Goal: Task Accomplishment & Management: Manage account settings

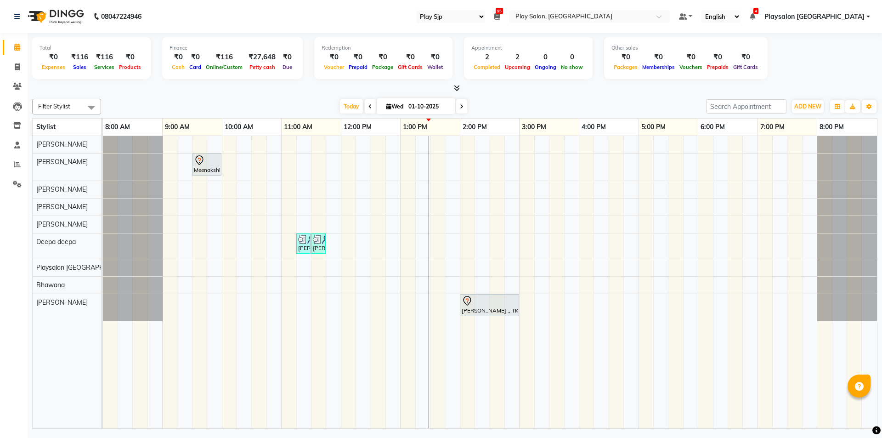
select select "94"
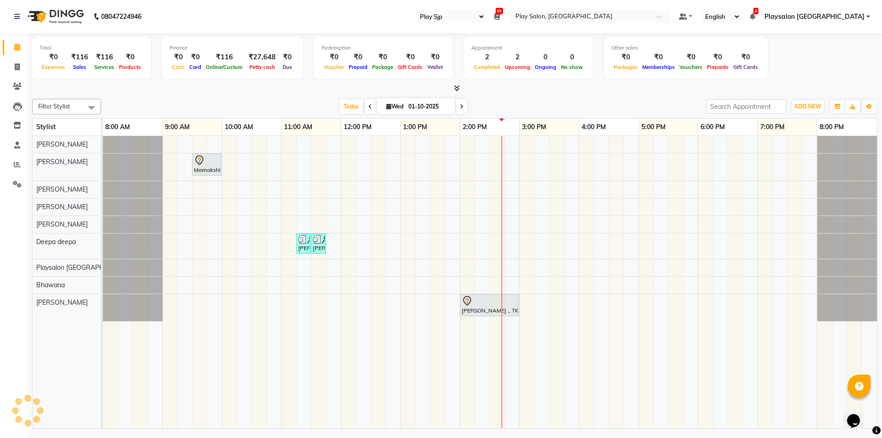
click at [467, 227] on div "Meenakshi, TK01, 09:30 AM-10:00 AM, Nail extension removal [PERSON_NAME] ., TK0…" at bounding box center [490, 282] width 774 height 292
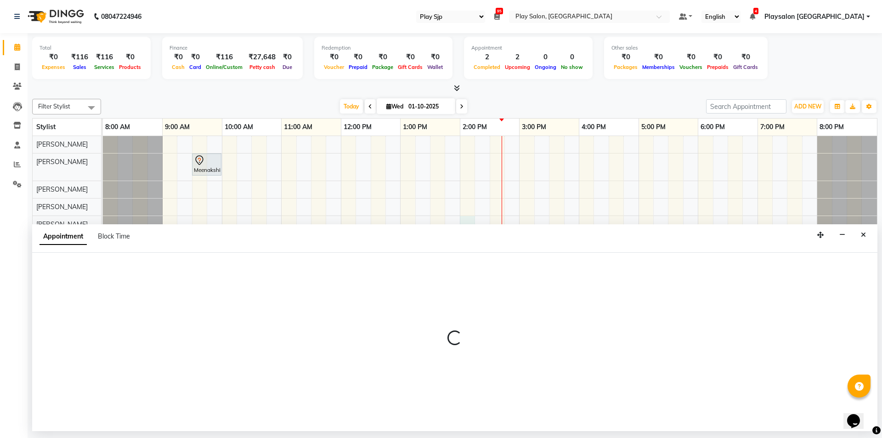
select select "80380"
select select "840"
select select "tentative"
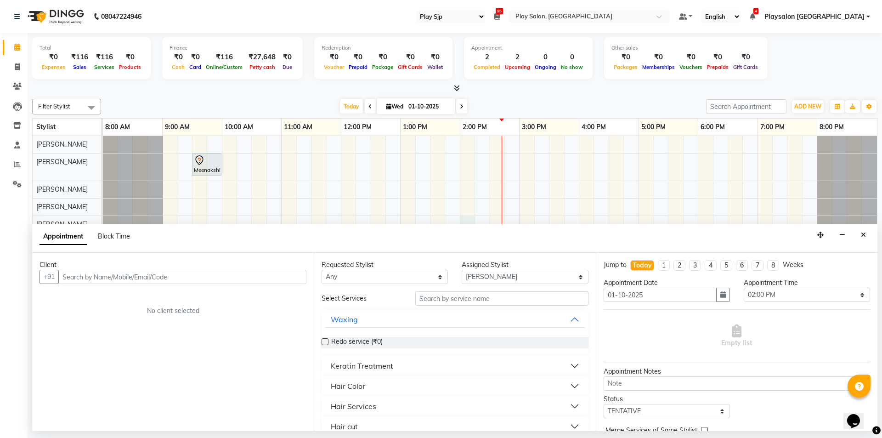
click at [209, 277] on input "text" at bounding box center [182, 277] width 248 height 14
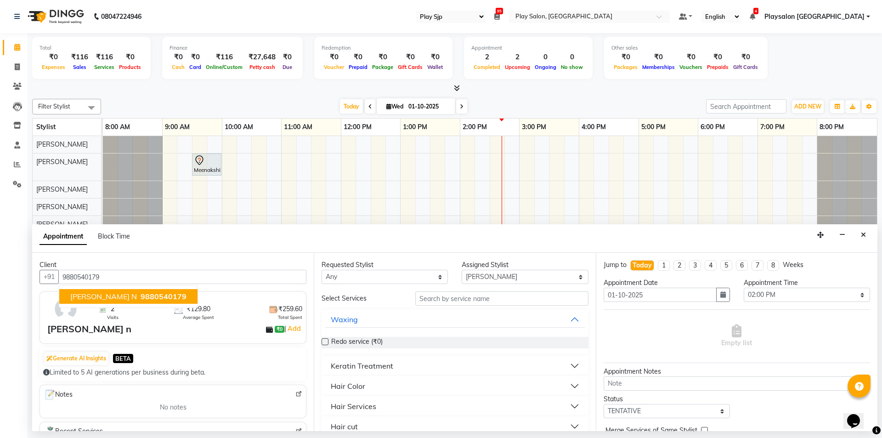
click at [143, 299] on button "[PERSON_NAME] n 9880540179" at bounding box center [128, 296] width 138 height 15
type input "9880540179"
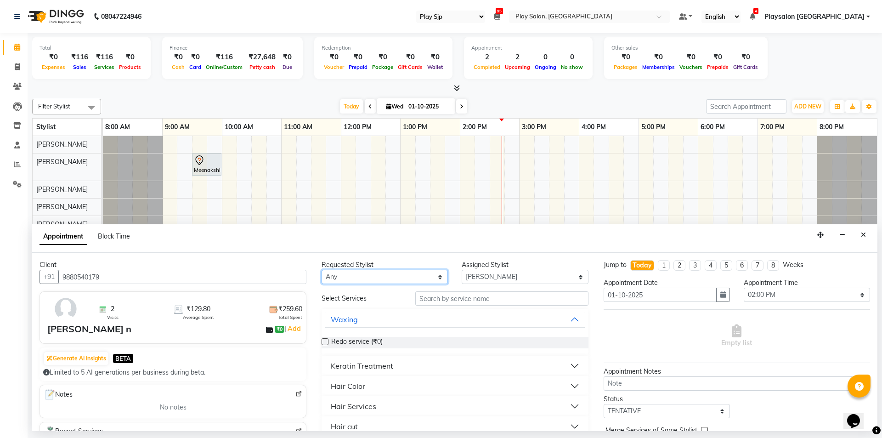
click at [438, 277] on select "Any [PERSON_NAME] Lun Deepa [PERSON_NAME] Yimkhiung Mojesh [PERSON_NAME] Playsa…" at bounding box center [385, 277] width 126 height 14
select select "80380"
click at [322, 270] on select "Any [PERSON_NAME] Lun Deepa [PERSON_NAME] Yimkhiung Mojesh [PERSON_NAME] Playsa…" at bounding box center [385, 277] width 126 height 14
click at [503, 299] on input "text" at bounding box center [501, 298] width 173 height 14
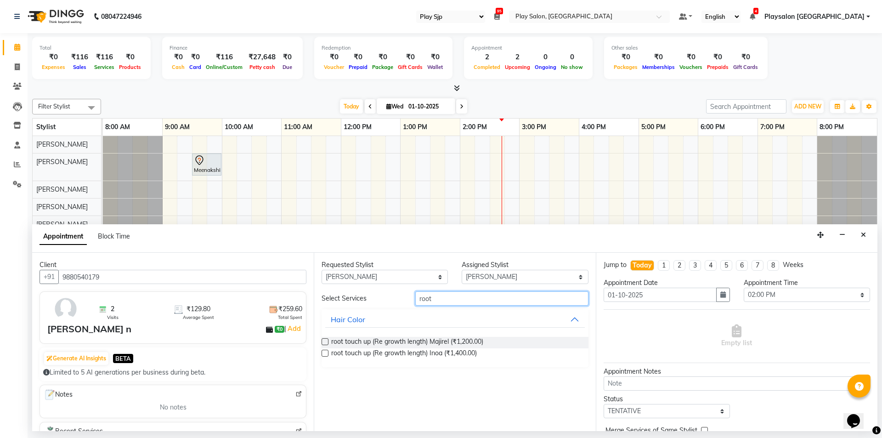
type input "root"
click at [324, 341] on label at bounding box center [325, 341] width 7 height 7
click at [324, 341] on input "checkbox" at bounding box center [325, 343] width 6 height 6
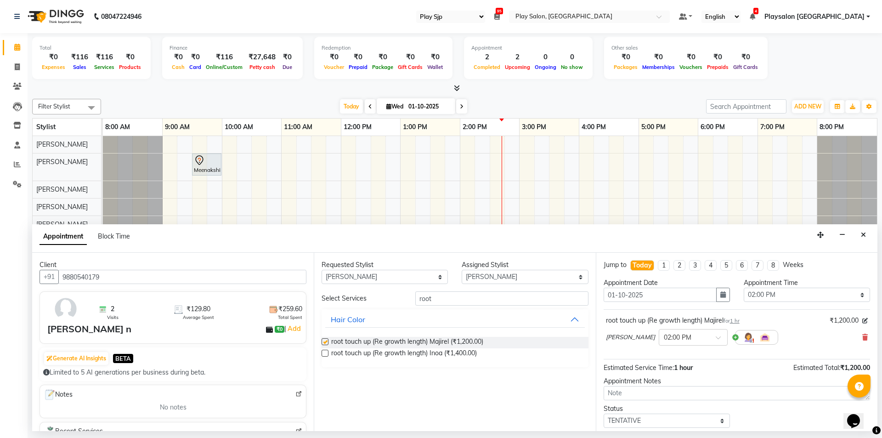
checkbox input "false"
click at [580, 273] on select "Select [PERSON_NAME] Lun Deepa [PERSON_NAME] Yimkhiung Mojesh [PERSON_NAME] Pla…" at bounding box center [525, 277] width 126 height 14
select select "80381"
click at [462, 270] on select "Select [PERSON_NAME] Lun Deepa [PERSON_NAME] Yimkhiung Mojesh [PERSON_NAME] Pla…" at bounding box center [525, 277] width 126 height 14
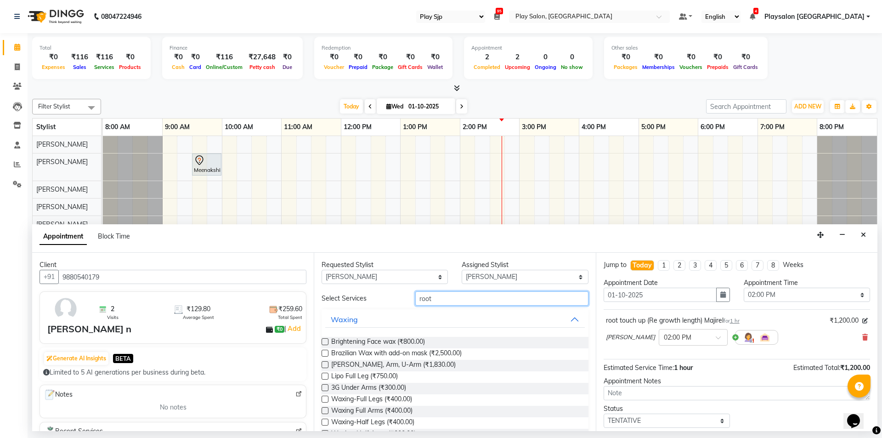
click at [457, 302] on input "root" at bounding box center [501, 298] width 173 height 14
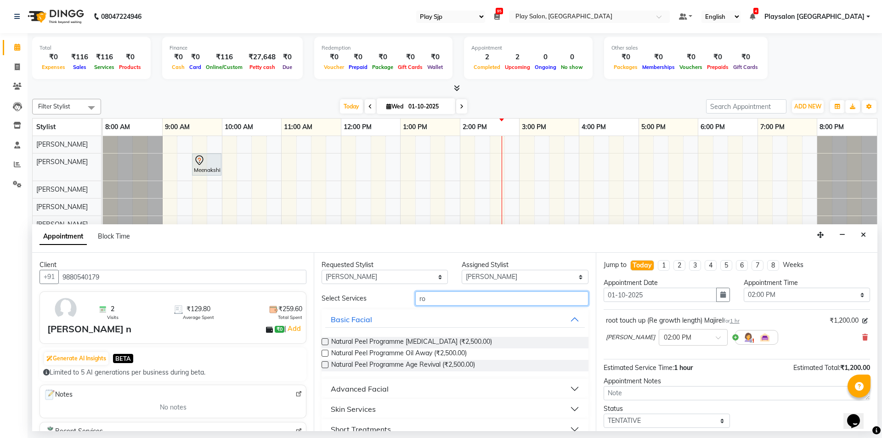
type input "r"
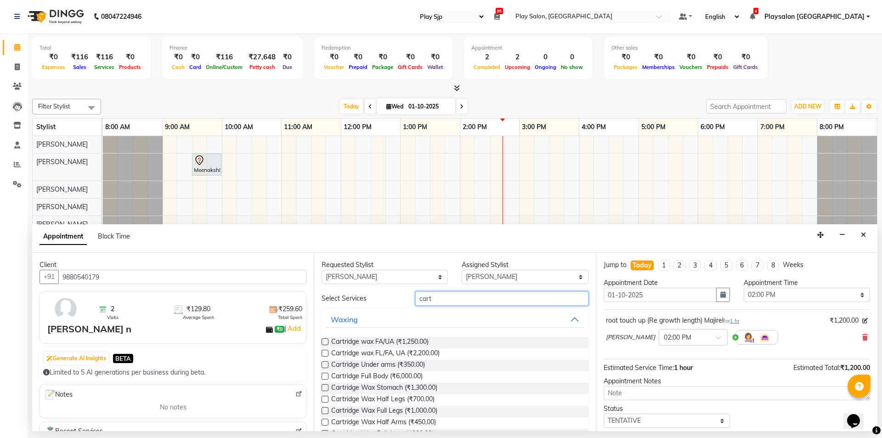
type input "cart"
click at [327, 400] on label at bounding box center [325, 399] width 7 height 7
click at [327, 400] on input "checkbox" at bounding box center [325, 400] width 6 height 6
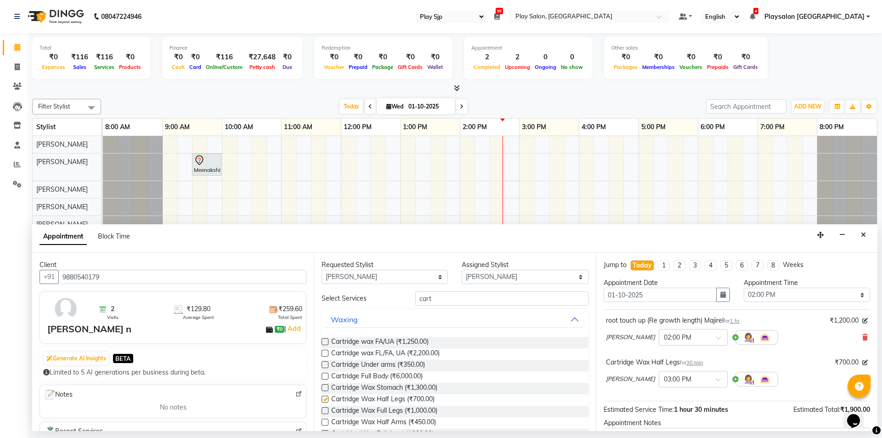
checkbox input "false"
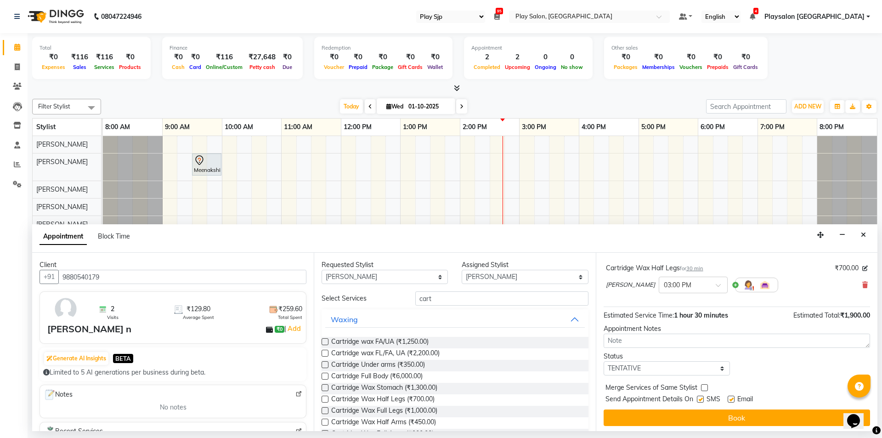
scroll to position [95, 0]
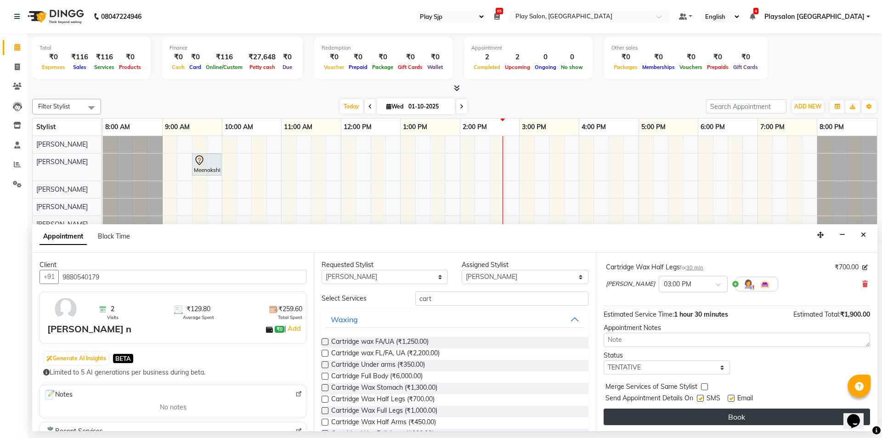
click at [738, 419] on button "Book" at bounding box center [737, 417] width 267 height 17
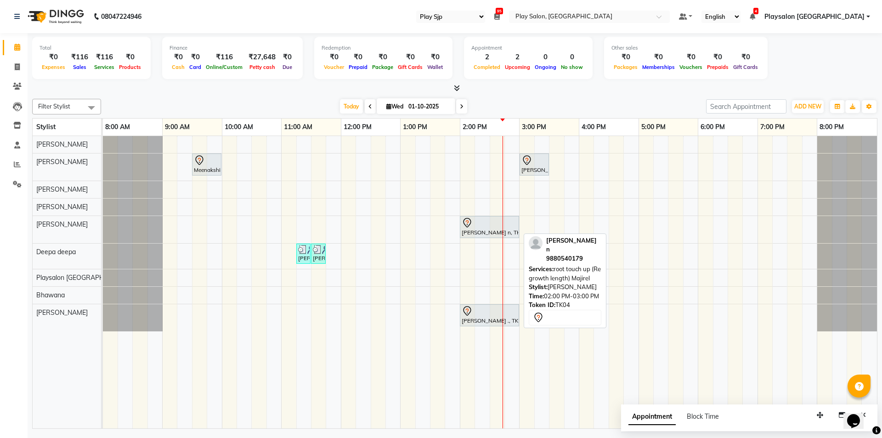
click at [482, 224] on div at bounding box center [490, 222] width 56 height 11
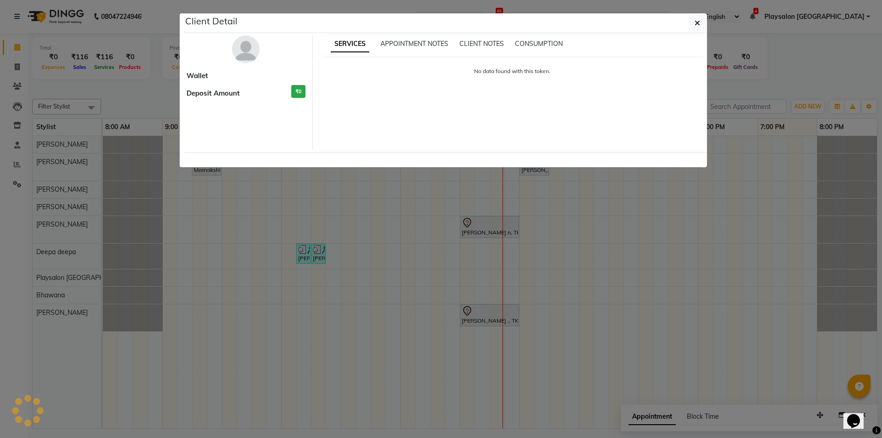
select select "7"
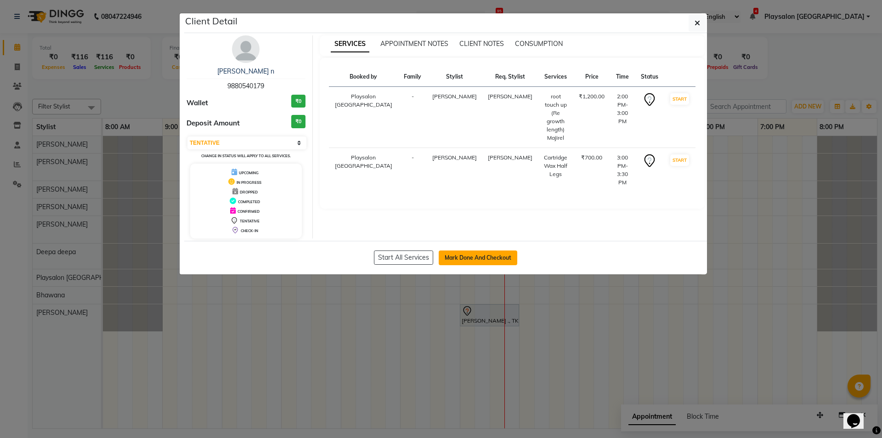
click at [478, 259] on button "Mark Done And Checkout" at bounding box center [478, 257] width 79 height 15
select select "service"
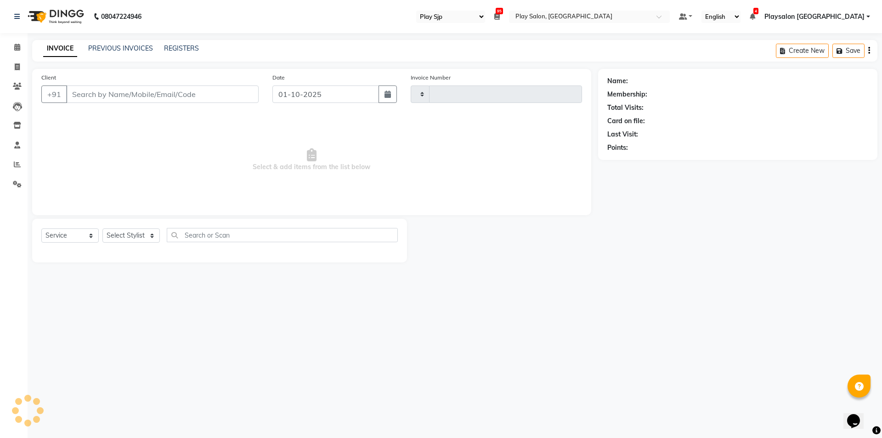
type input "0813"
select select "8308"
select select "product"
select select "80387"
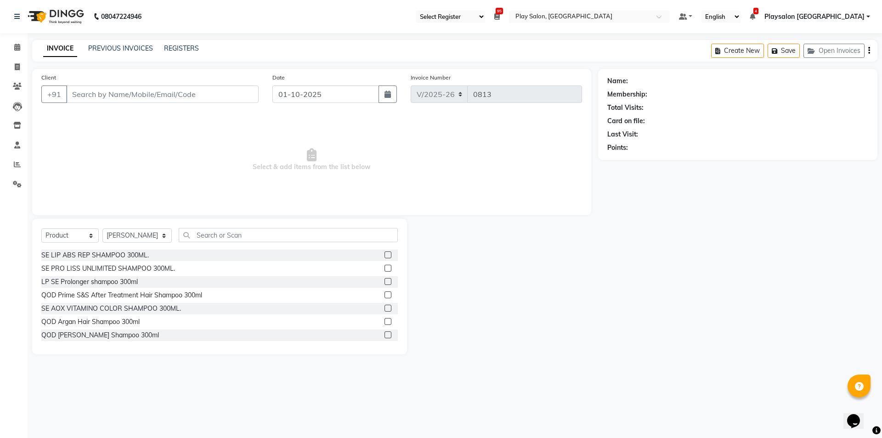
type input "9880540179"
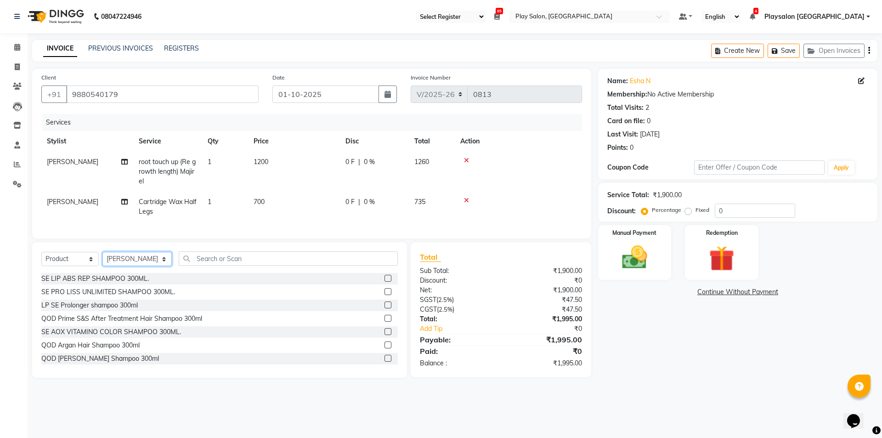
click at [152, 264] on select "Select Stylist Admin [PERSON_NAME] Lun Deepa [PERSON_NAME] Yimkhiung [PERSON_NA…" at bounding box center [136, 259] width 69 height 14
select select "80380"
click at [102, 259] on select "Select Stylist Admin [PERSON_NAME] Lun Deepa [PERSON_NAME] Yimkhiung [PERSON_NA…" at bounding box center [136, 259] width 69 height 14
click at [235, 264] on input "text" at bounding box center [288, 258] width 219 height 14
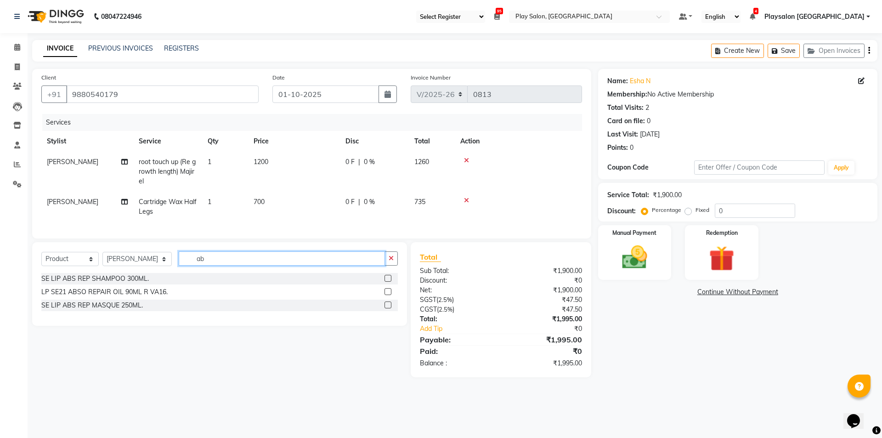
type input "a"
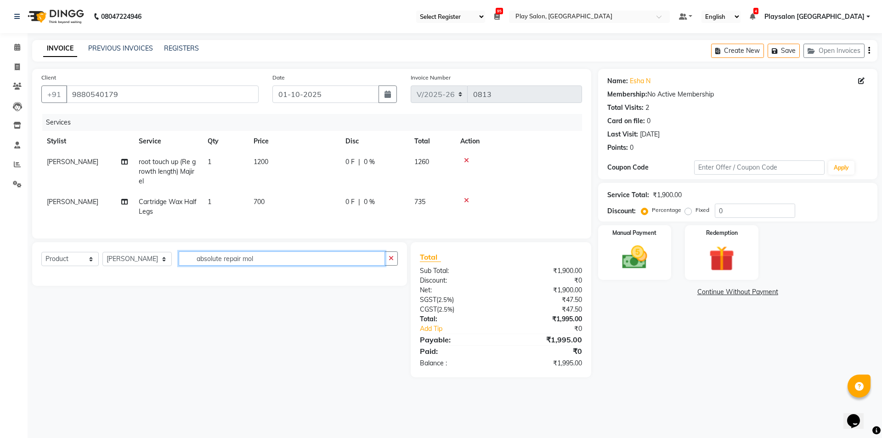
click at [261, 266] on input "absolute repair mol" at bounding box center [282, 258] width 206 height 14
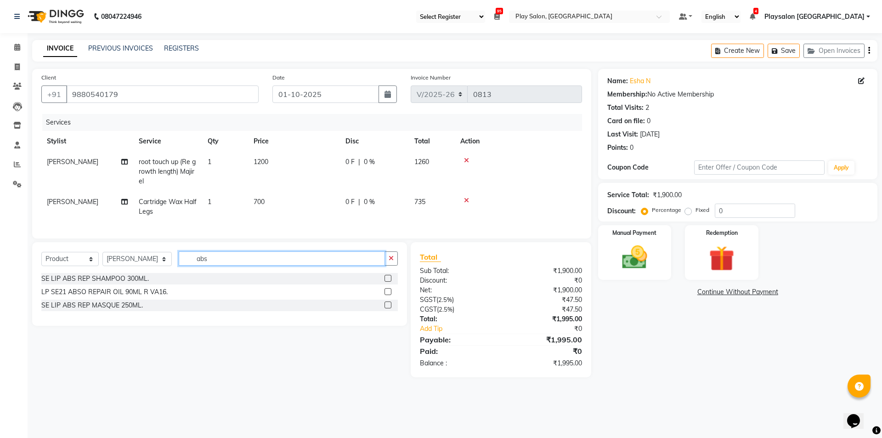
click at [243, 266] on input "abs" at bounding box center [282, 258] width 206 height 14
type input "a"
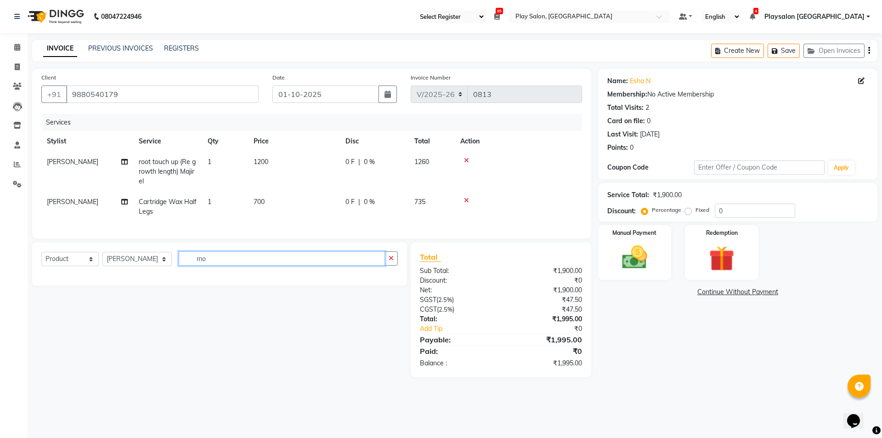
type input "m"
type input "absolute repair molecular"
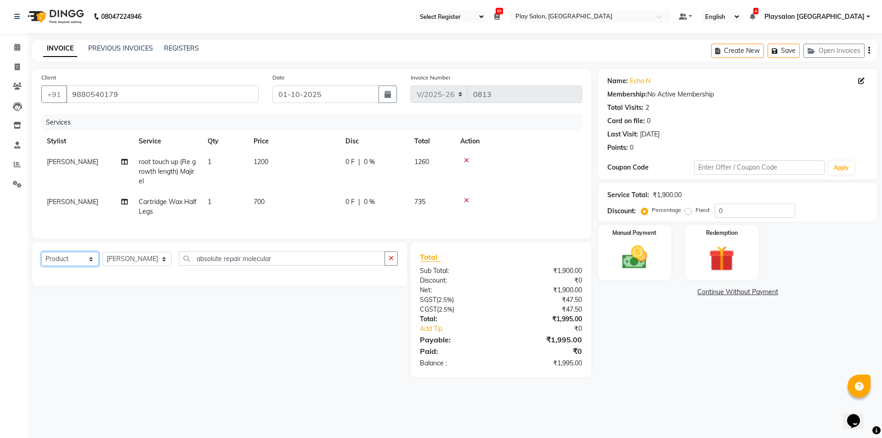
click at [91, 265] on select "Select Service Product Membership Package Voucher Prepaid Gift Card" at bounding box center [69, 259] width 57 height 14
click at [41, 259] on select "Select Service Product Membership Package Voucher Prepaid Gift Card" at bounding box center [69, 259] width 57 height 14
click at [277, 265] on input "absolute repair molecular" at bounding box center [282, 258] width 206 height 14
click at [642, 259] on img at bounding box center [635, 257] width 43 height 30
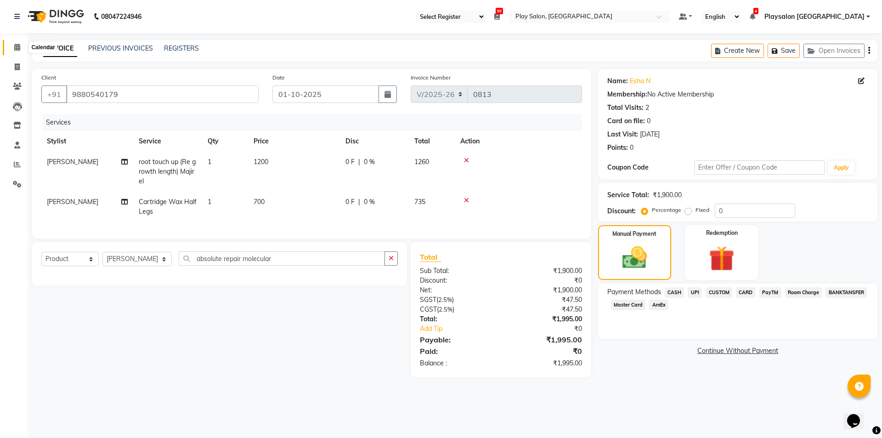
click at [15, 46] on icon at bounding box center [17, 47] width 6 height 7
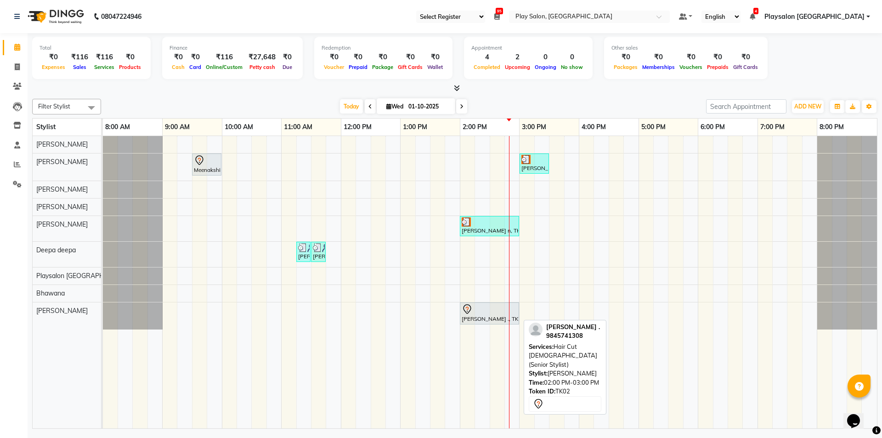
click at [497, 311] on div at bounding box center [490, 309] width 56 height 11
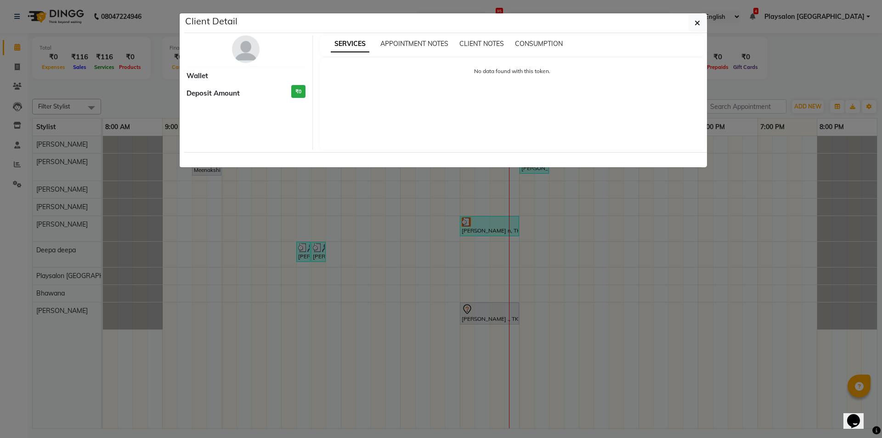
select select "7"
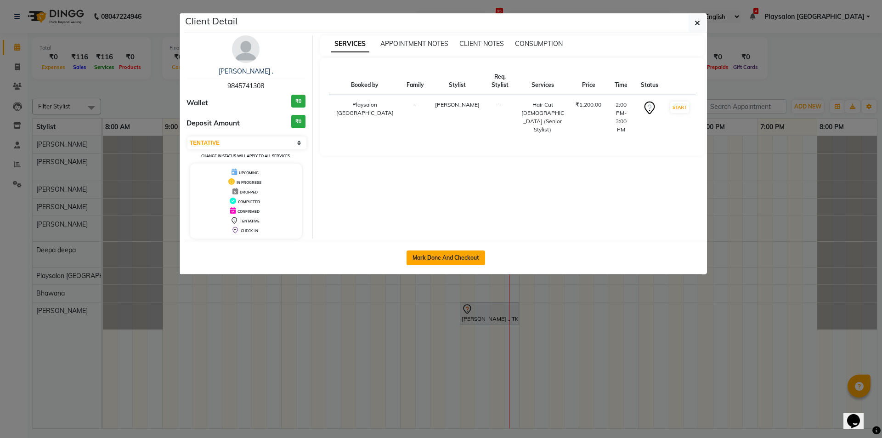
click at [471, 258] on button "Mark Done And Checkout" at bounding box center [446, 257] width 79 height 15
select select "service"
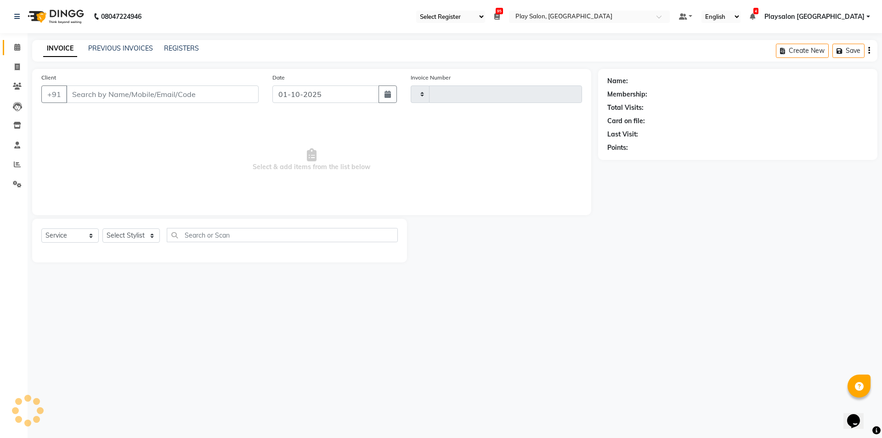
type input "0813"
select select "8308"
select select "product"
select select "80387"
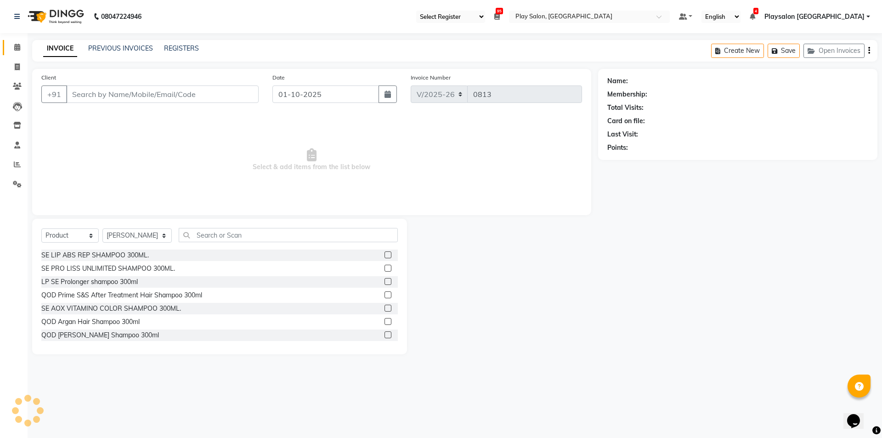
type input "9845741308"
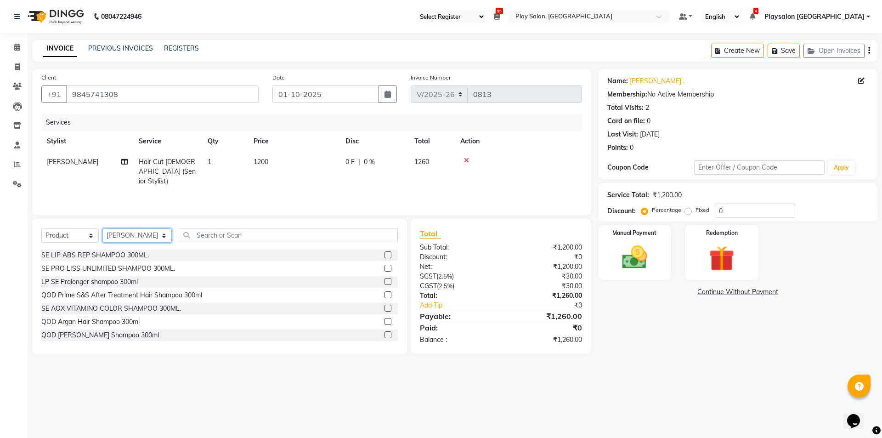
click at [153, 235] on select "Select Stylist Admin [PERSON_NAME] Lun Deepa [PERSON_NAME] Yimkhiung [PERSON_NA…" at bounding box center [136, 235] width 69 height 14
select select "80384"
click at [102, 228] on select "Select Stylist Admin [PERSON_NAME] Lun Deepa [PERSON_NAME] Yimkhiung [PERSON_NA…" at bounding box center [136, 235] width 69 height 14
click at [244, 233] on input "text" at bounding box center [288, 235] width 219 height 14
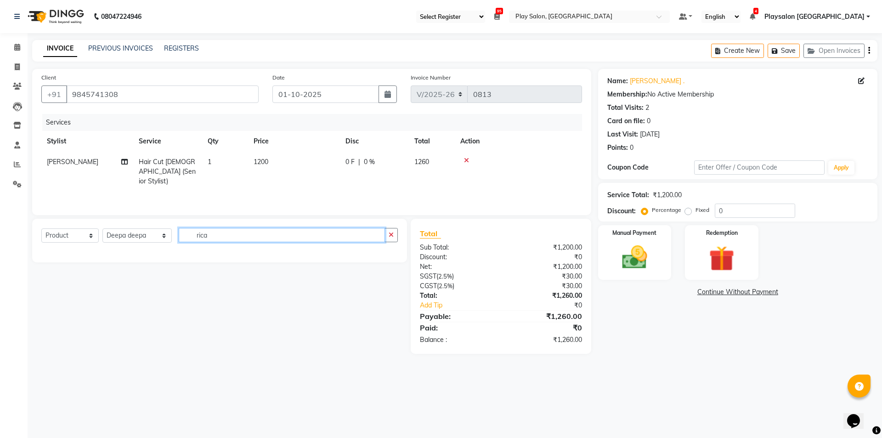
click at [229, 231] on input "rica" at bounding box center [282, 235] width 206 height 14
click at [220, 235] on input "rica" at bounding box center [282, 235] width 206 height 14
type input "rica"
click at [91, 232] on select "Select Service Product Membership Package Voucher Prepaid Gift Card" at bounding box center [69, 235] width 57 height 14
select select "service"
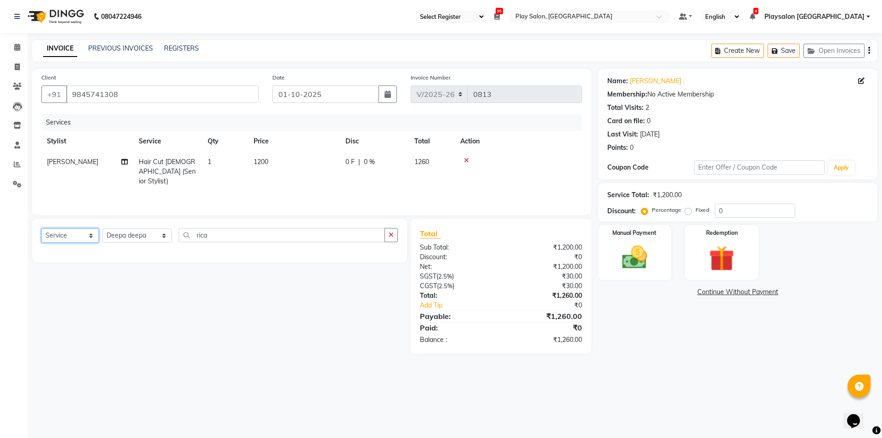
click at [41, 228] on select "Select Service Product Membership Package Voucher Prepaid Gift Card" at bounding box center [69, 235] width 57 height 14
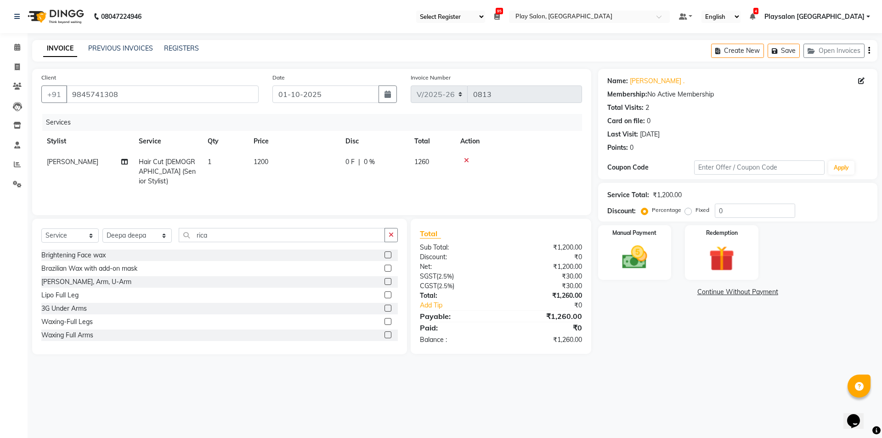
click at [385, 322] on label at bounding box center [388, 321] width 7 height 7
click at [385, 322] on input "checkbox" at bounding box center [388, 322] width 6 height 6
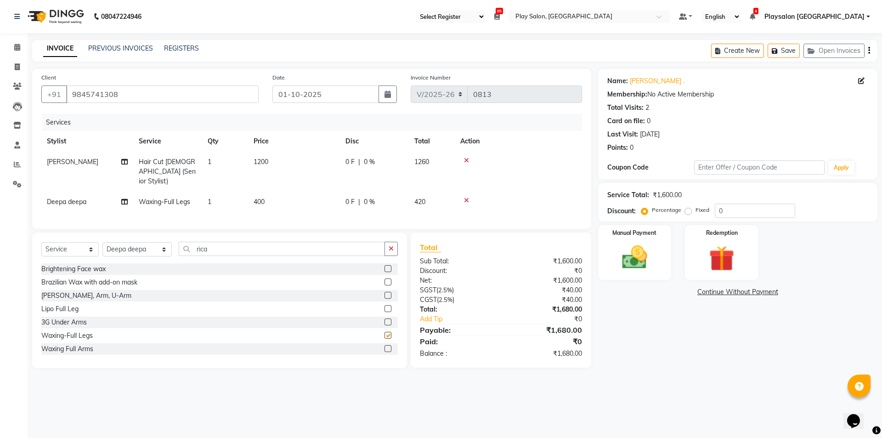
checkbox input "false"
click at [385, 345] on label at bounding box center [388, 348] width 7 height 7
click at [385, 346] on input "checkbox" at bounding box center [388, 349] width 6 height 6
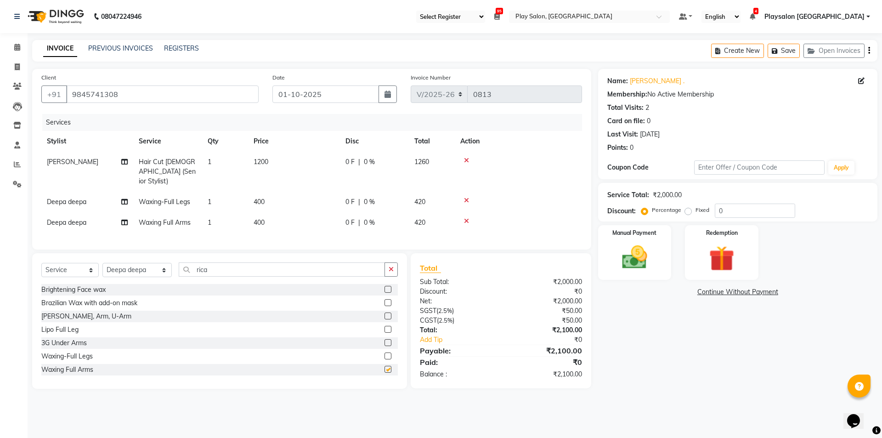
checkbox input "false"
click at [230, 265] on input "rica" at bounding box center [282, 269] width 206 height 14
type input "ric"
click at [266, 192] on td "400" at bounding box center [294, 202] width 92 height 21
select select "80384"
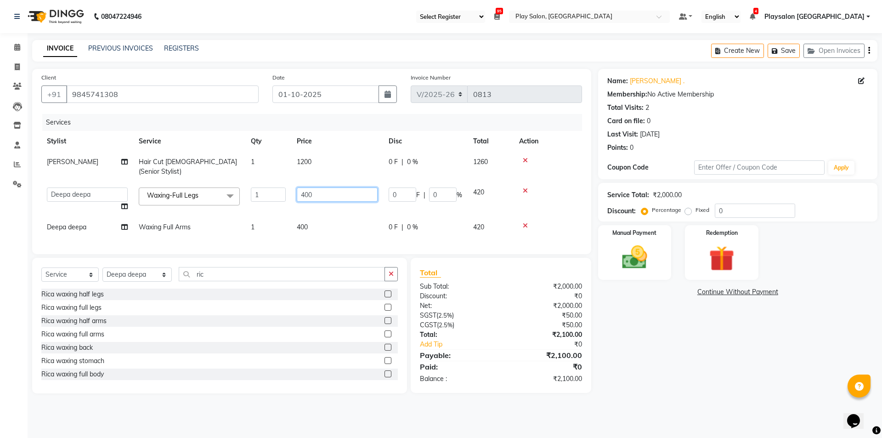
click at [321, 188] on input "400" at bounding box center [337, 195] width 81 height 14
type input "4"
type input "600"
click at [311, 217] on td "400" at bounding box center [337, 227] width 92 height 21
select select "80384"
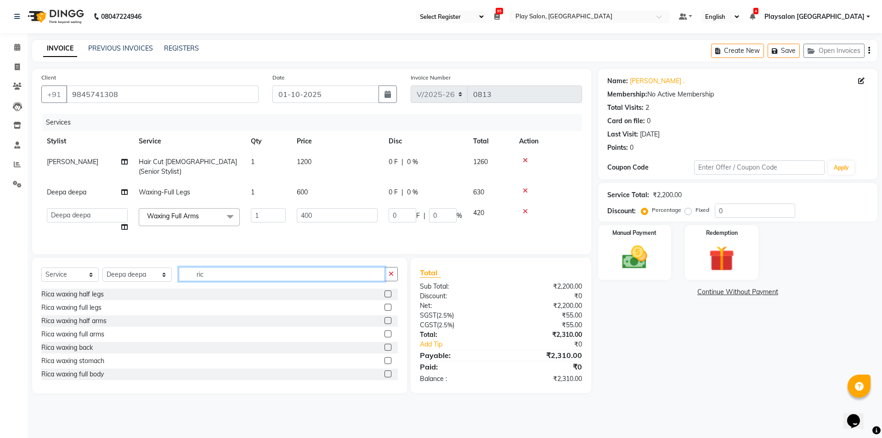
click at [204, 274] on input "ric" at bounding box center [282, 274] width 206 height 14
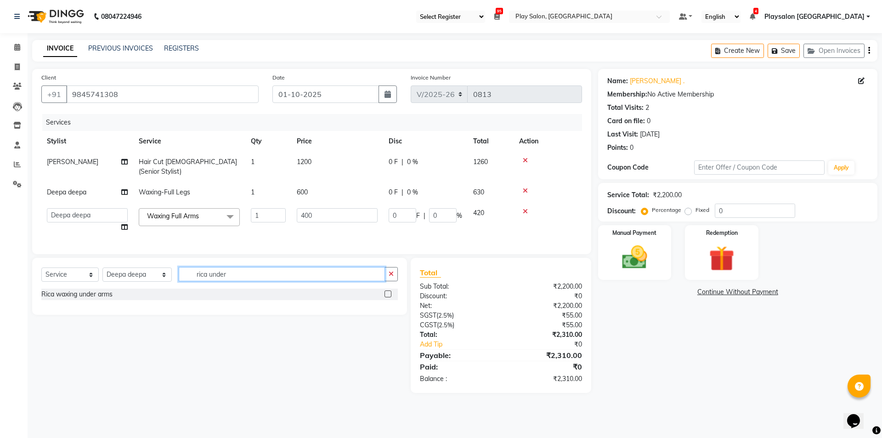
type input "rica under"
click at [389, 292] on label at bounding box center [388, 293] width 7 height 7
click at [389, 292] on input "checkbox" at bounding box center [388, 294] width 6 height 6
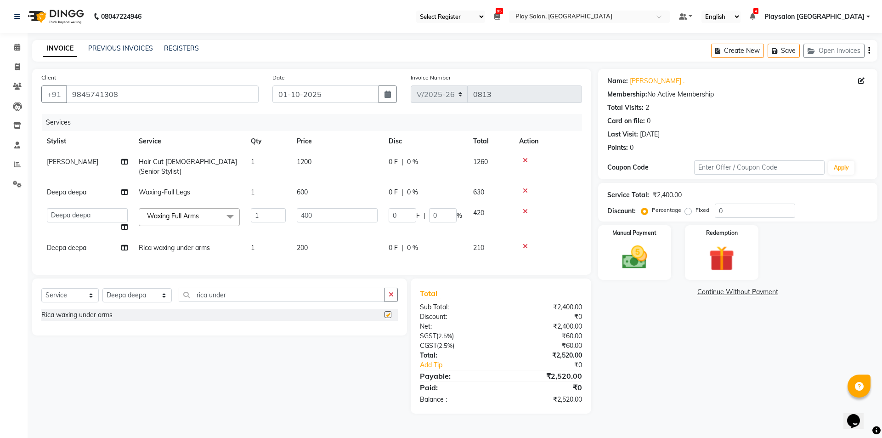
checkbox input "false"
click at [312, 160] on span "1200" at bounding box center [304, 162] width 15 height 8
select select "88570"
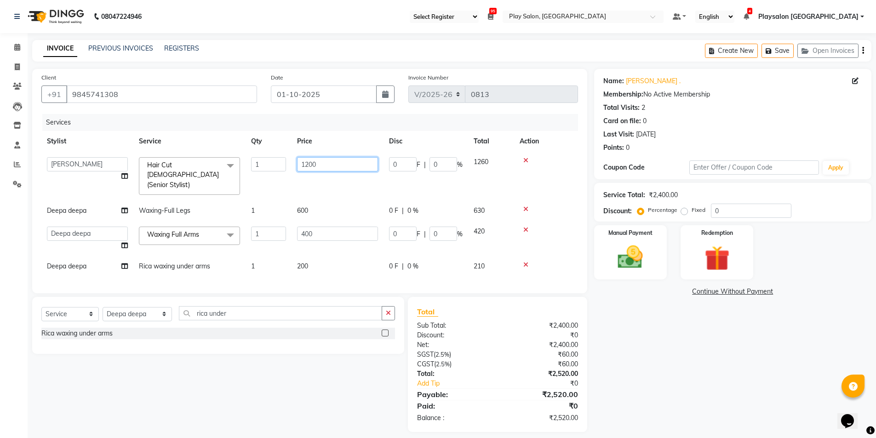
click at [324, 164] on input "1200" at bounding box center [337, 164] width 81 height 14
type input "1400"
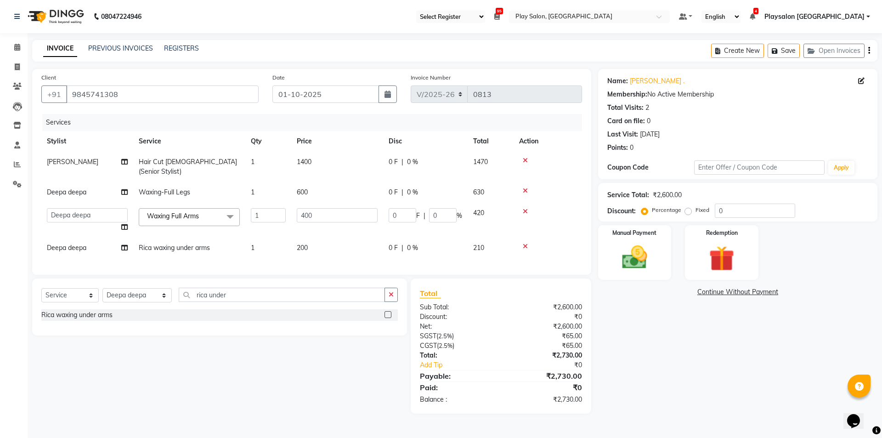
click at [430, 118] on div "Services" at bounding box center [315, 122] width 547 height 17
click at [657, 258] on div "Manual Payment" at bounding box center [635, 252] width 76 height 57
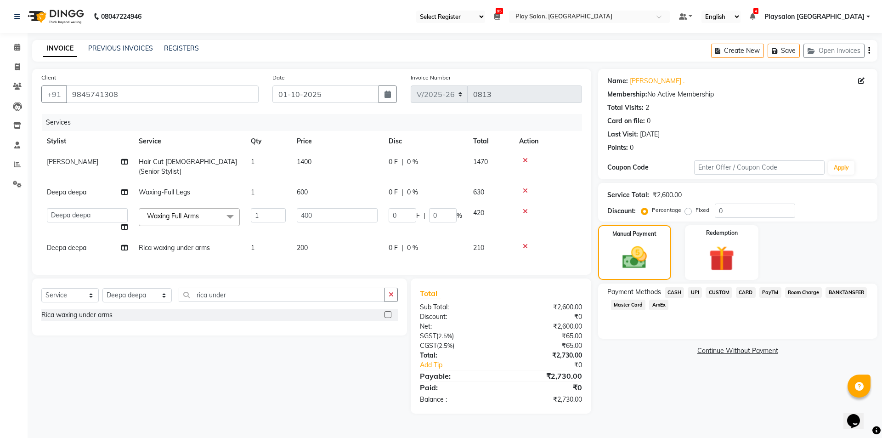
click at [747, 294] on span "CARD" at bounding box center [746, 292] width 20 height 11
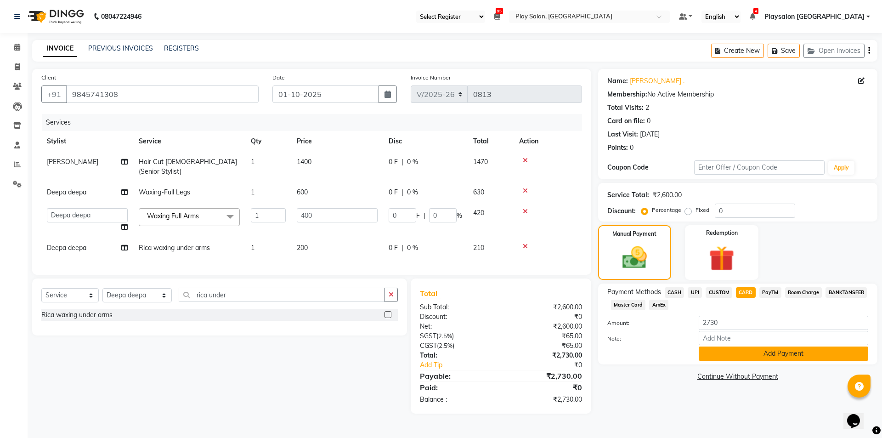
click at [785, 354] on button "Add Payment" at bounding box center [784, 354] width 170 height 14
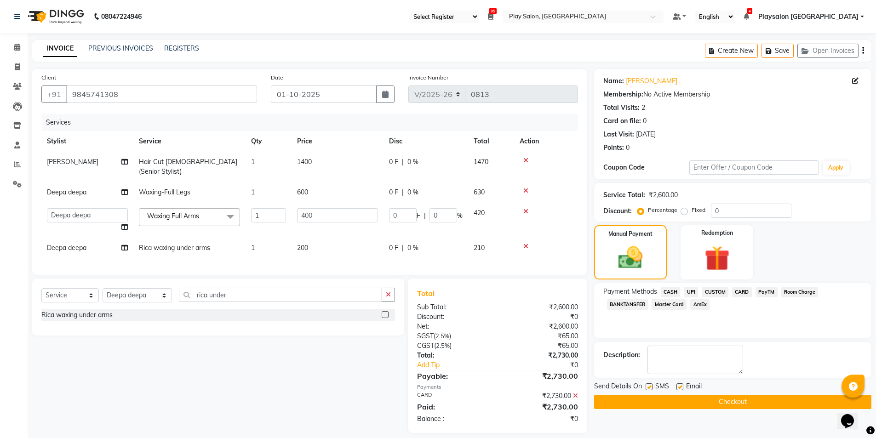
click at [675, 387] on div "SMS" at bounding box center [660, 386] width 31 height 11
click at [678, 386] on label at bounding box center [679, 386] width 7 height 7
click at [678, 386] on input "checkbox" at bounding box center [679, 387] width 6 height 6
checkbox input "false"
click at [743, 401] on button "Checkout" at bounding box center [732, 402] width 277 height 14
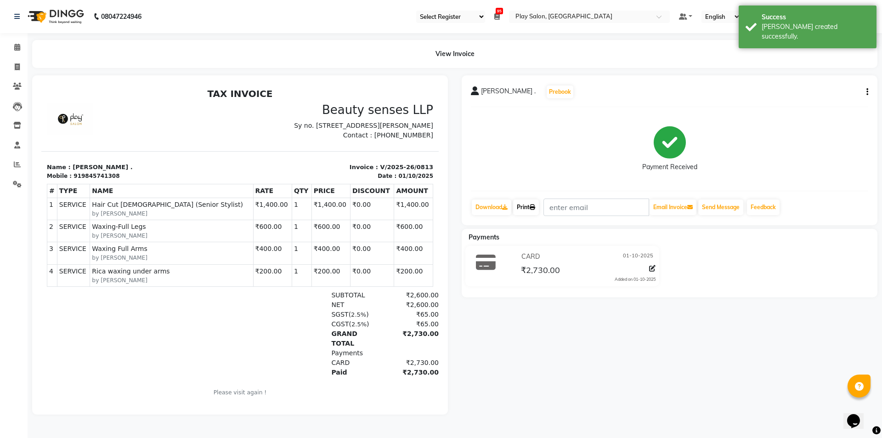
click at [524, 207] on link "Print" at bounding box center [526, 207] width 26 height 16
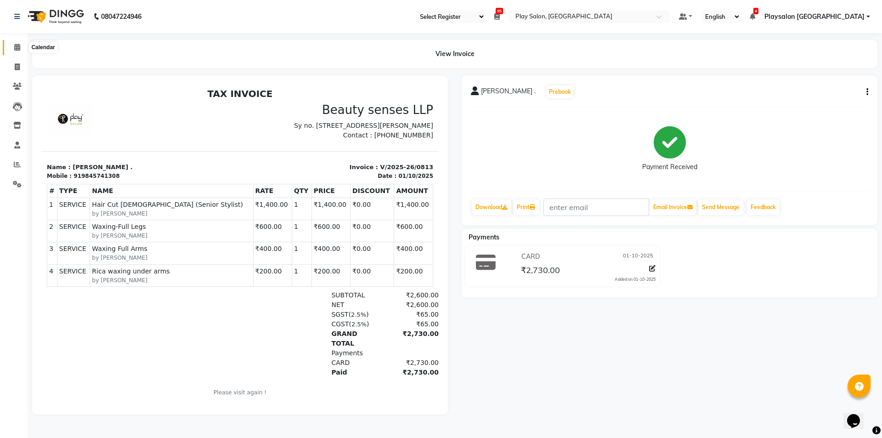
click at [16, 51] on span at bounding box center [17, 47] width 16 height 11
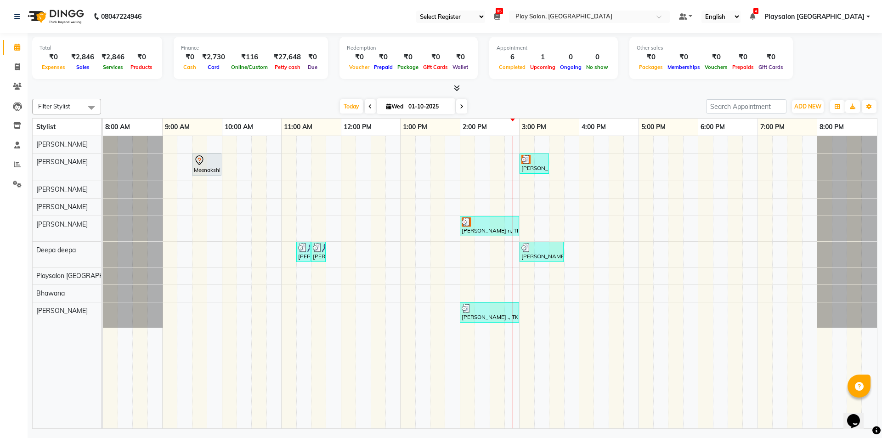
click at [529, 312] on div "Meenakshi, TK01, 09:30 AM-10:00 AM, Nail extension removal [PERSON_NAME] n, TK0…" at bounding box center [490, 282] width 774 height 292
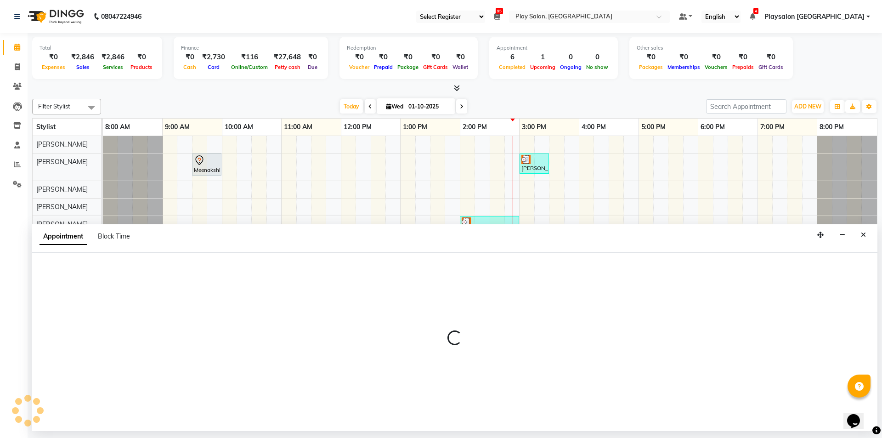
select select "88570"
select select "900"
select select "tentative"
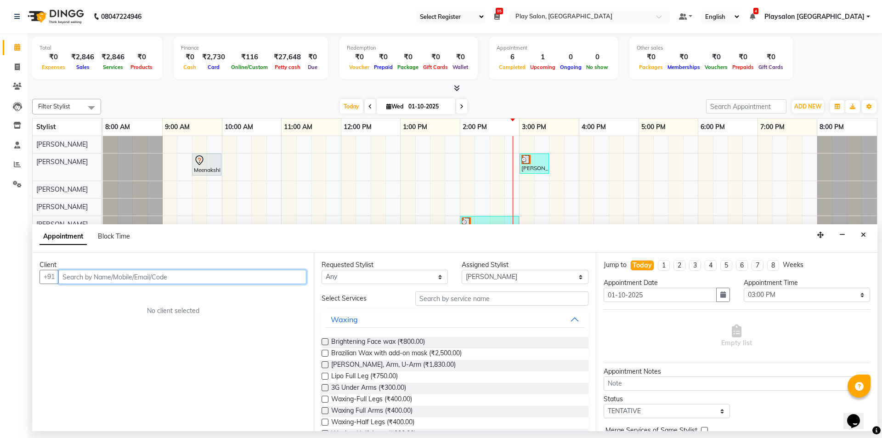
click at [249, 275] on input "text" at bounding box center [182, 277] width 248 height 14
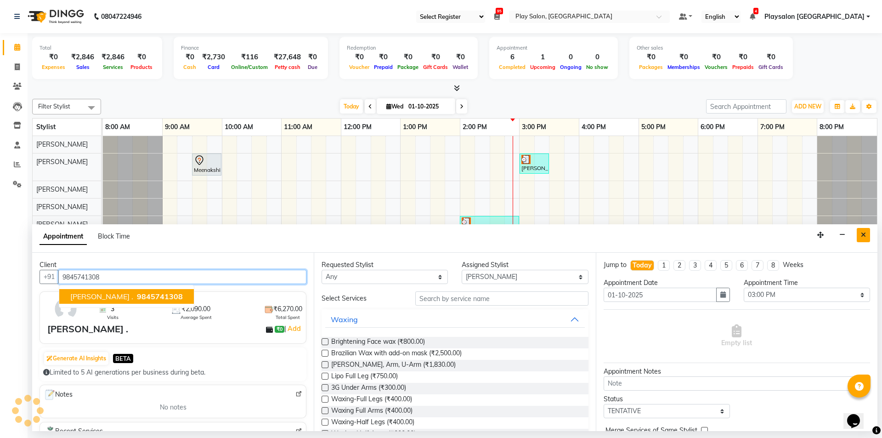
type input "9845741308"
click at [861, 235] on button "Close" at bounding box center [863, 235] width 13 height 14
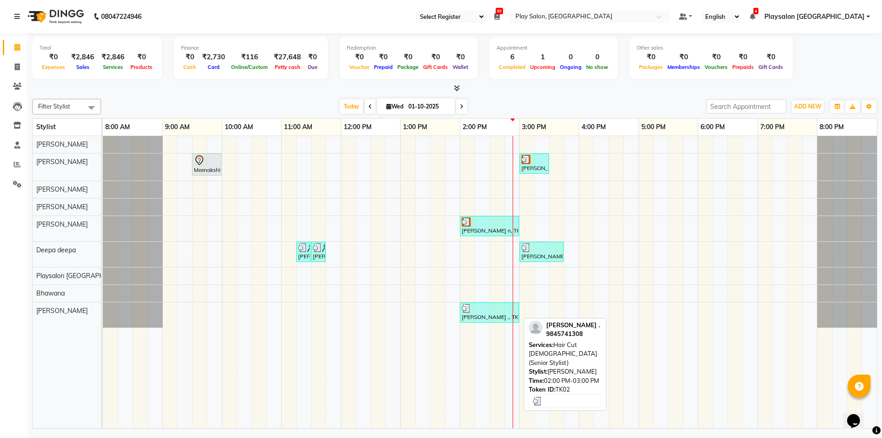
click at [490, 316] on div "[PERSON_NAME] ., TK02, 02:00 PM-03:00 PM, Hair Cut [DEMOGRAPHIC_DATA] (Senior S…" at bounding box center [489, 312] width 57 height 17
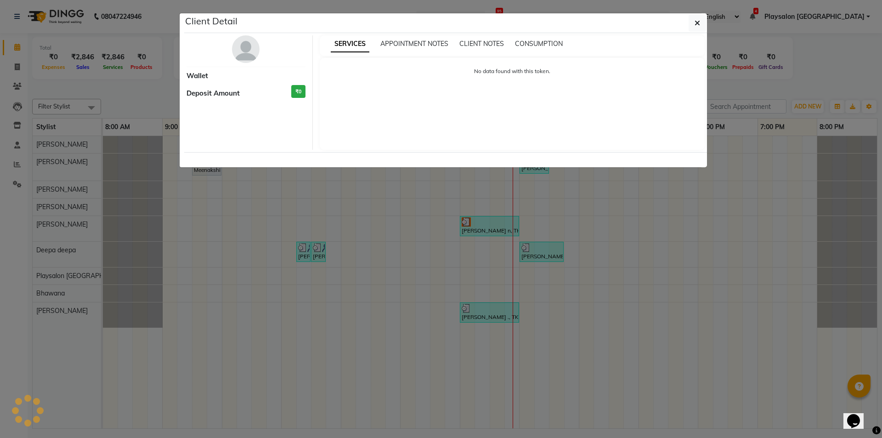
select select "3"
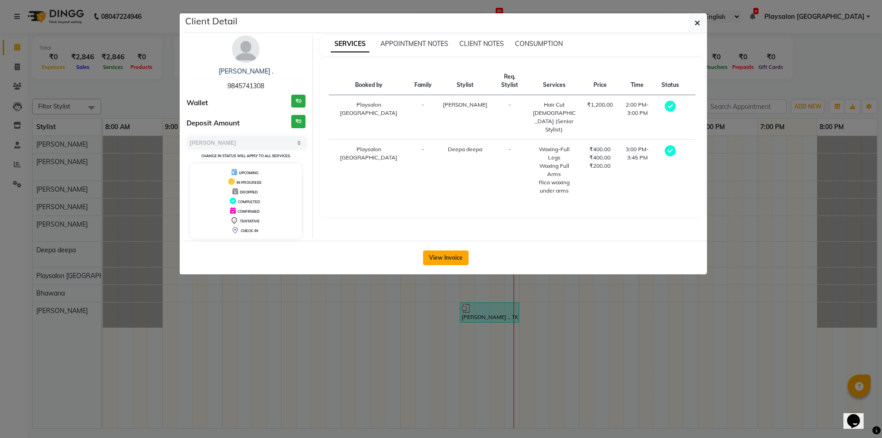
click at [460, 260] on button "View Invoice" at bounding box center [446, 257] width 46 height 15
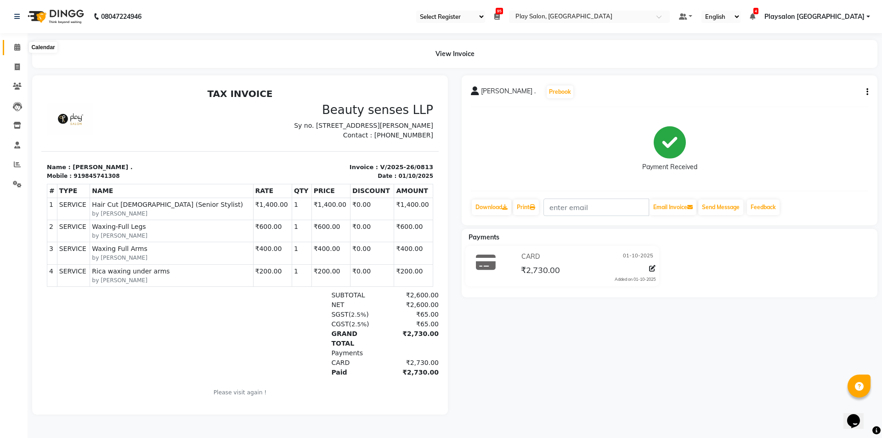
click at [17, 50] on icon at bounding box center [17, 47] width 6 height 7
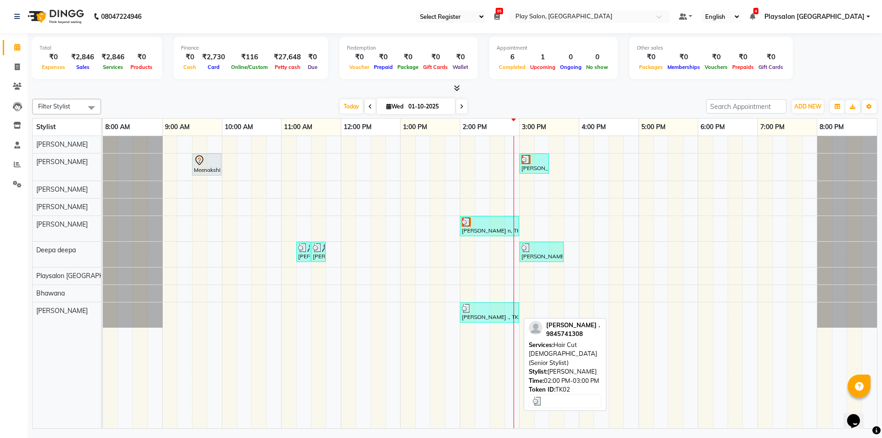
click at [484, 312] on div at bounding box center [490, 308] width 56 height 9
select select "3"
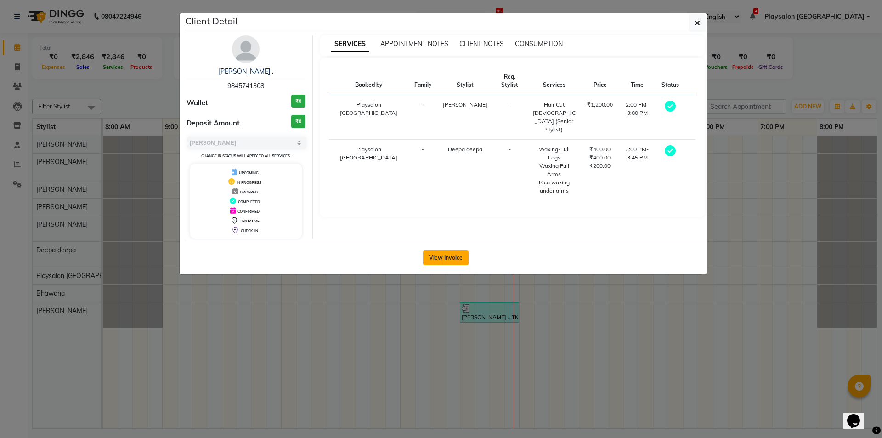
click at [445, 255] on button "View Invoice" at bounding box center [446, 257] width 46 height 15
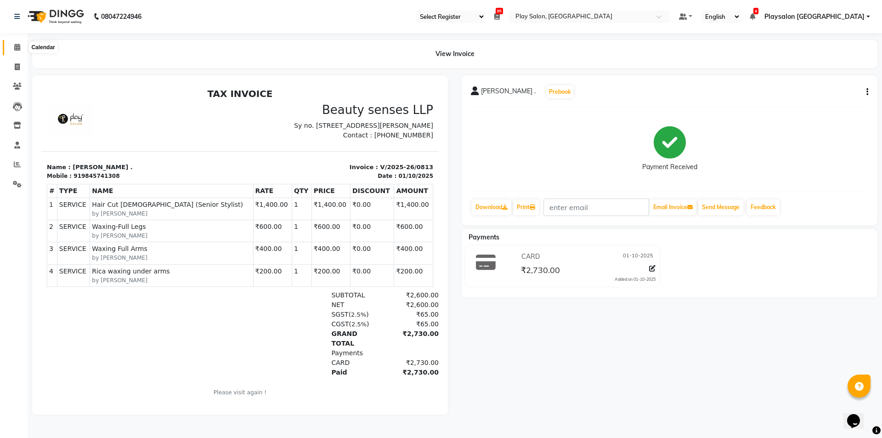
click at [12, 45] on span at bounding box center [17, 47] width 16 height 11
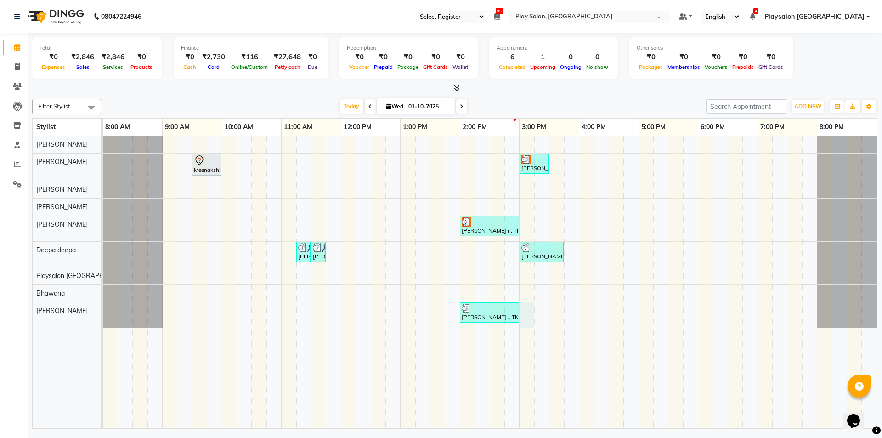
click at [527, 309] on div "Meenakshi, TK01, 09:30 AM-10:00 AM, Nail extension removal [PERSON_NAME] n, TK0…" at bounding box center [490, 282] width 774 height 292
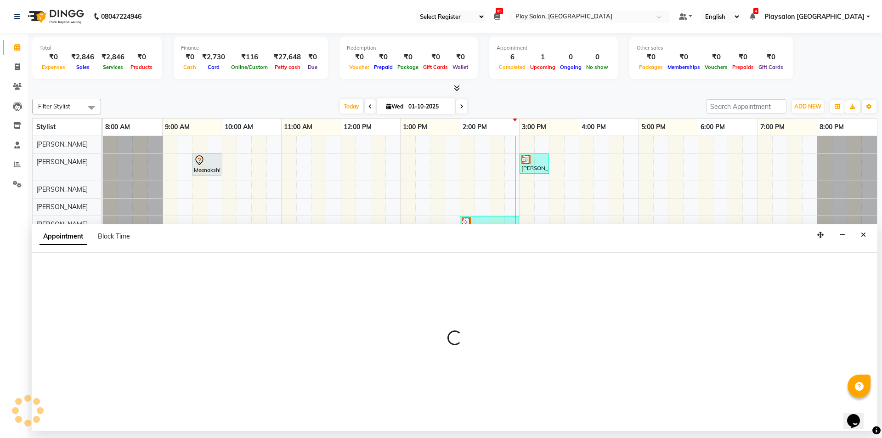
select select "88570"
select select "900"
select select "tentative"
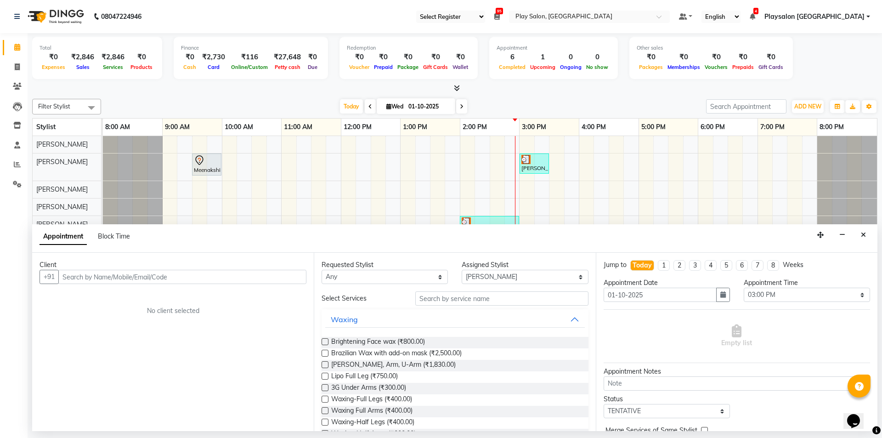
click at [252, 277] on input "text" at bounding box center [182, 277] width 248 height 14
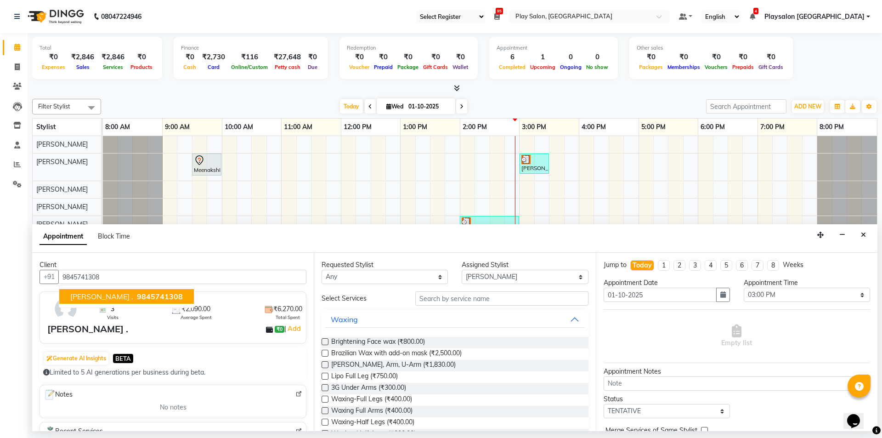
click at [146, 297] on button "[PERSON_NAME] . 9845741308" at bounding box center [126, 296] width 135 height 15
type input "9845741308"
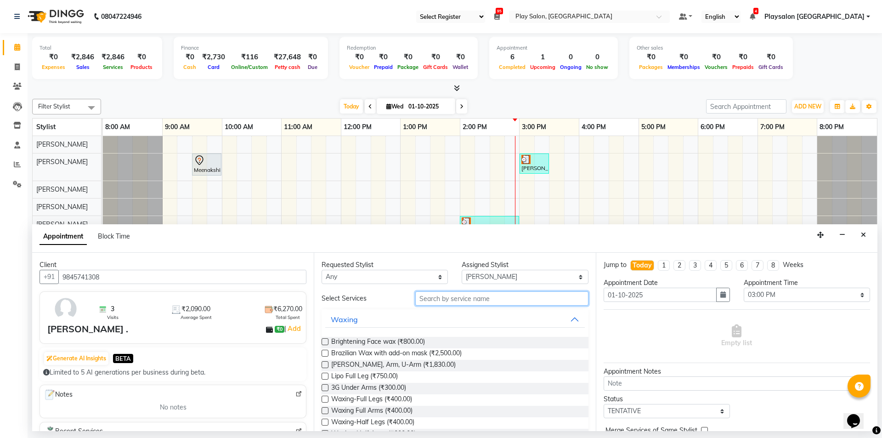
click at [499, 300] on input "text" at bounding box center [501, 298] width 173 height 14
type input "hair cut"
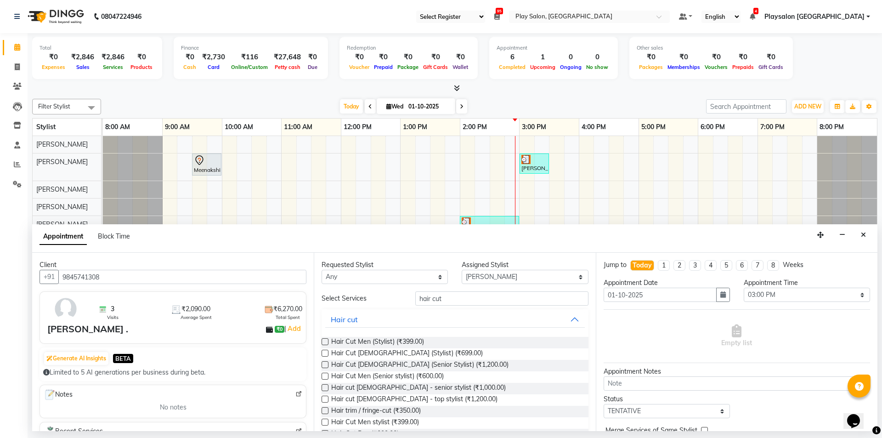
click at [324, 364] on label at bounding box center [325, 364] width 7 height 7
click at [324, 364] on input "checkbox" at bounding box center [325, 366] width 6 height 6
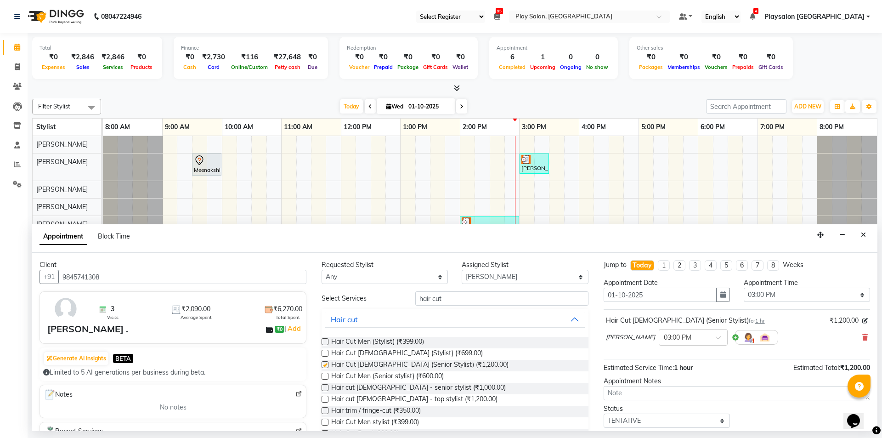
checkbox input "false"
click at [448, 295] on input "hair cut" at bounding box center [501, 298] width 173 height 14
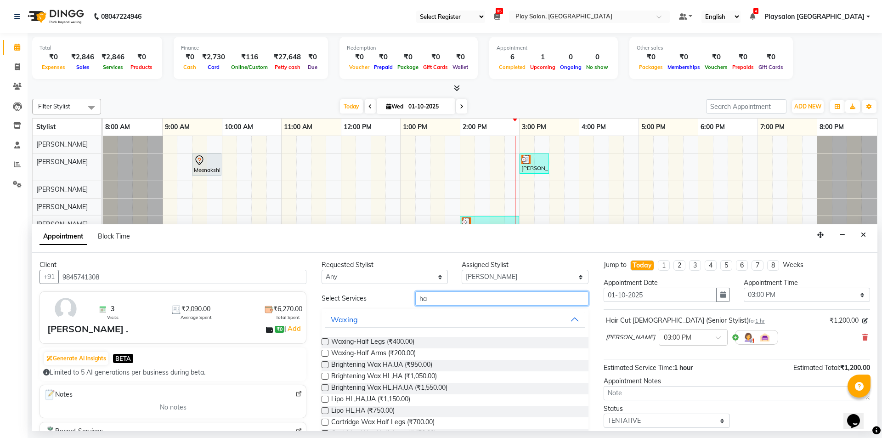
type input "h"
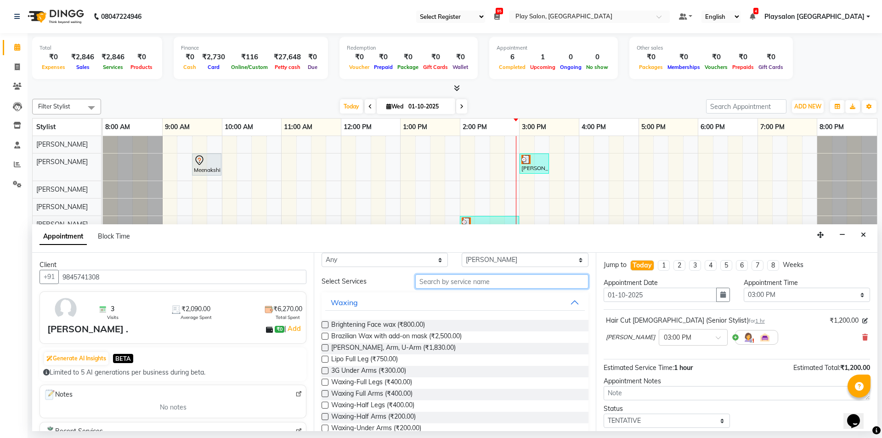
scroll to position [9, 0]
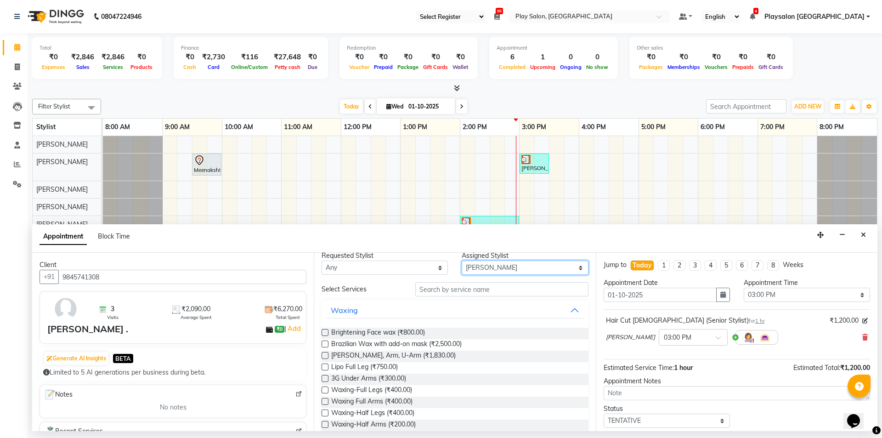
click at [575, 265] on select "Select [PERSON_NAME] Lun Deepa [PERSON_NAME] Yimkhiung Mojesh [PERSON_NAME] Pla…" at bounding box center [525, 268] width 126 height 14
select select "80387"
click at [462, 270] on select "Select [PERSON_NAME] Lun Deepa [PERSON_NAME] Yimkhiung Mojesh [PERSON_NAME] Pla…" at bounding box center [525, 268] width 126 height 14
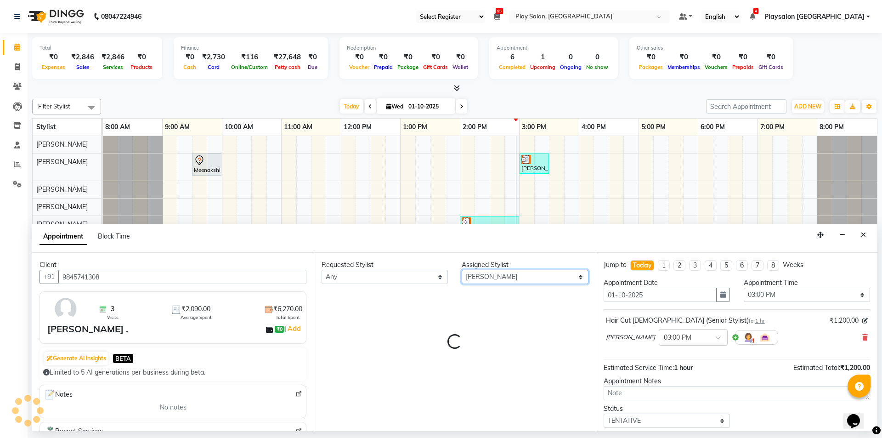
scroll to position [0, 0]
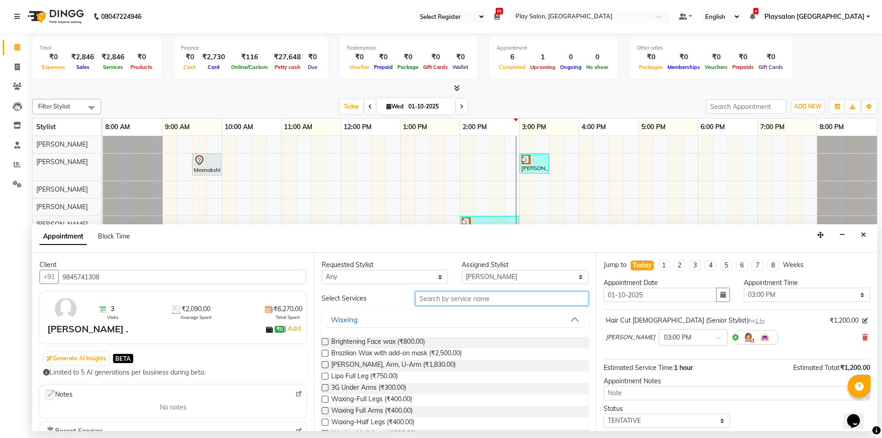
click at [493, 297] on input "text" at bounding box center [501, 298] width 173 height 14
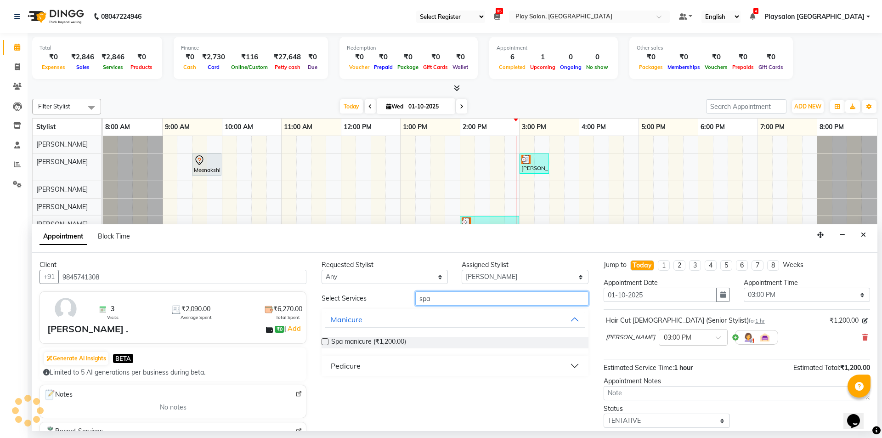
type input "spa"
click at [325, 341] on label at bounding box center [325, 341] width 7 height 7
click at [325, 341] on input "checkbox" at bounding box center [325, 343] width 6 height 6
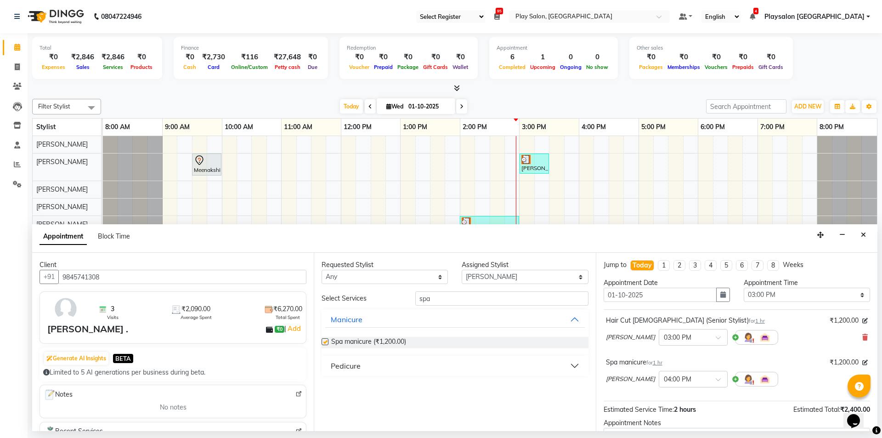
checkbox input "false"
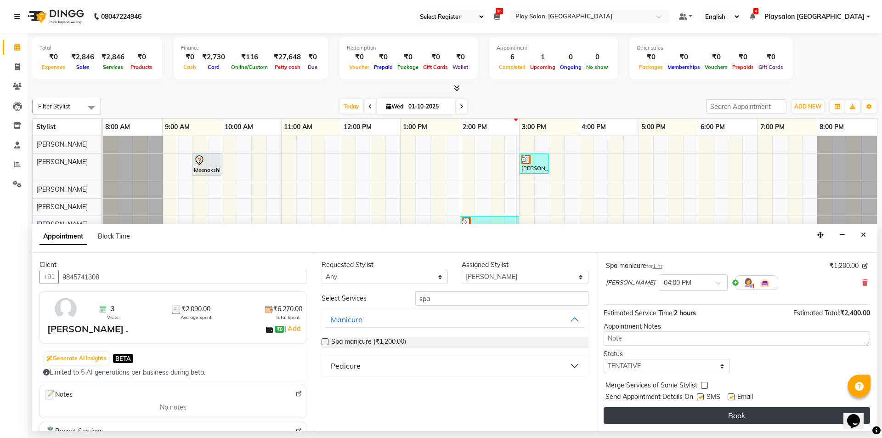
click at [745, 412] on button "Book" at bounding box center [737, 415] width 267 height 17
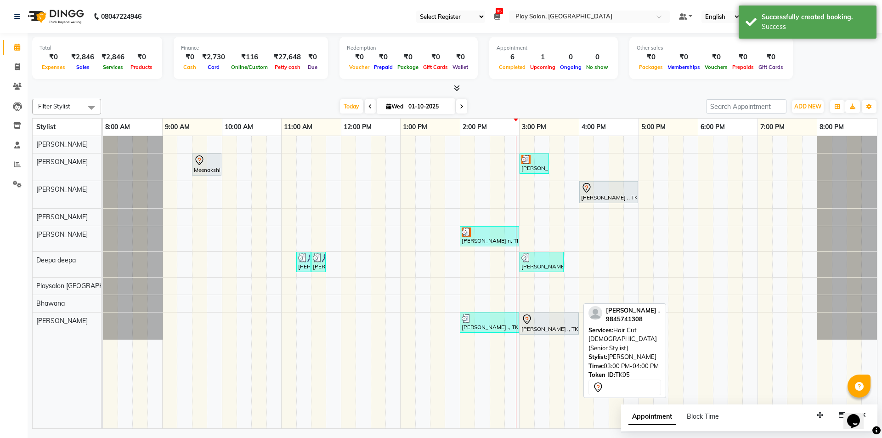
click at [542, 317] on div at bounding box center [550, 319] width 56 height 11
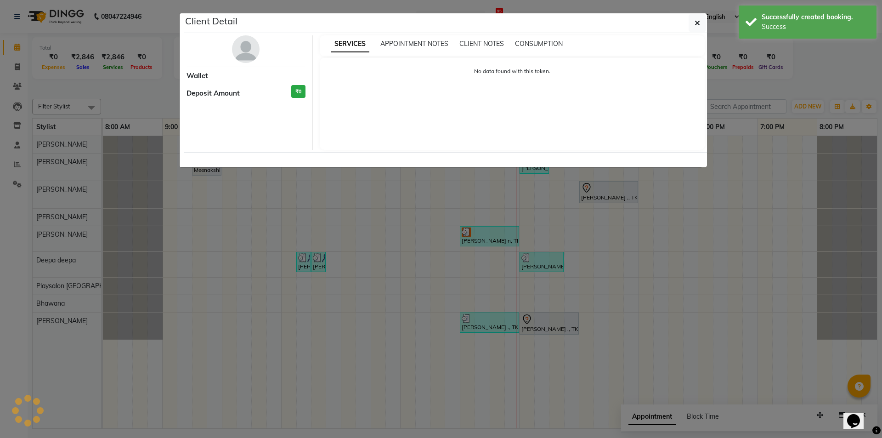
select select "7"
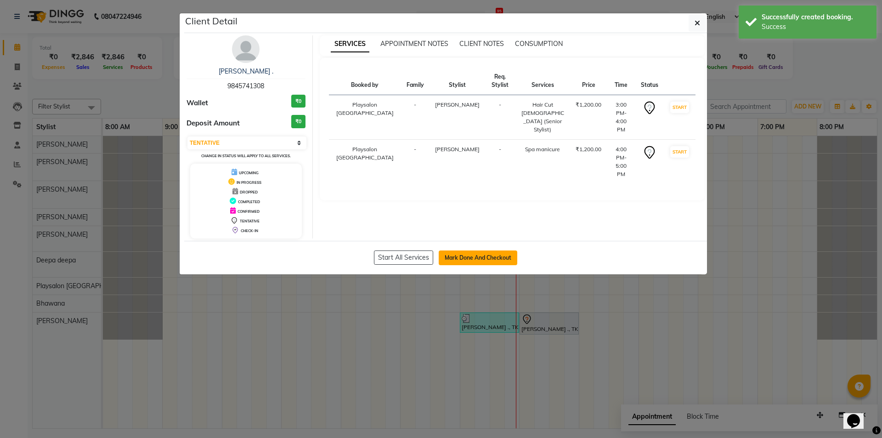
click at [476, 257] on button "Mark Done And Checkout" at bounding box center [478, 257] width 79 height 15
select select "service"
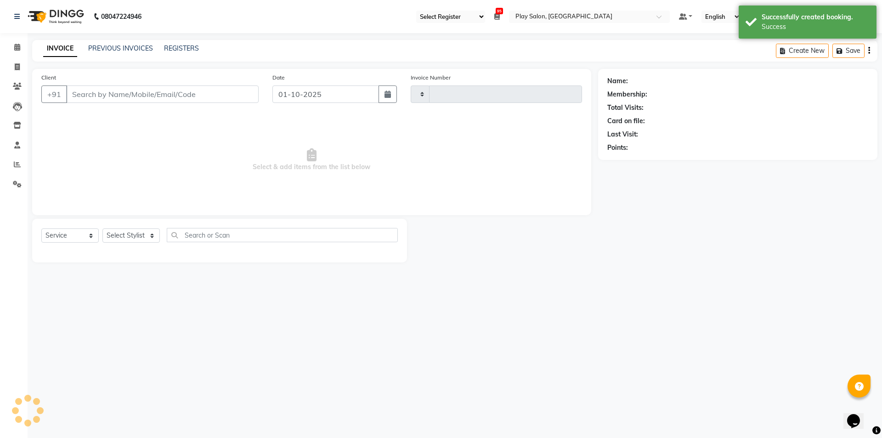
type input "0814"
select select "8308"
select select "product"
select select "80387"
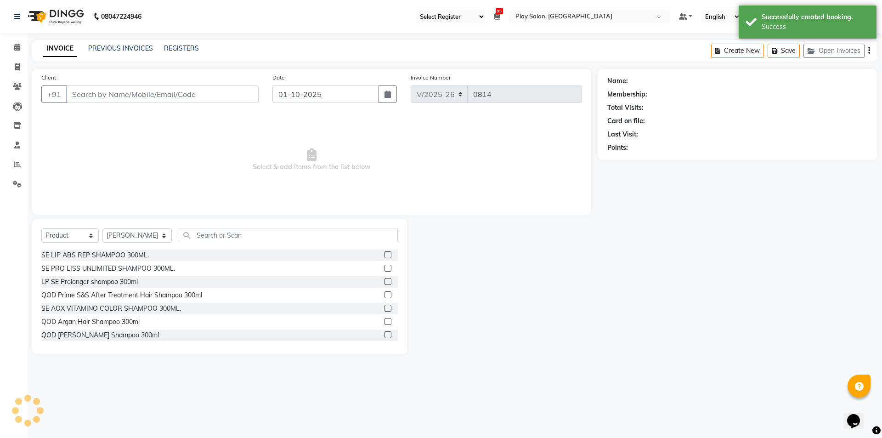
type input "9845741308"
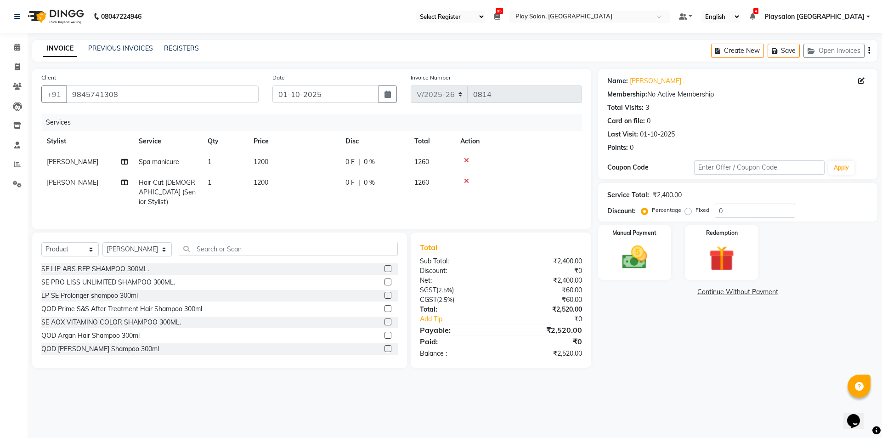
click at [467, 160] on icon at bounding box center [466, 160] width 5 height 6
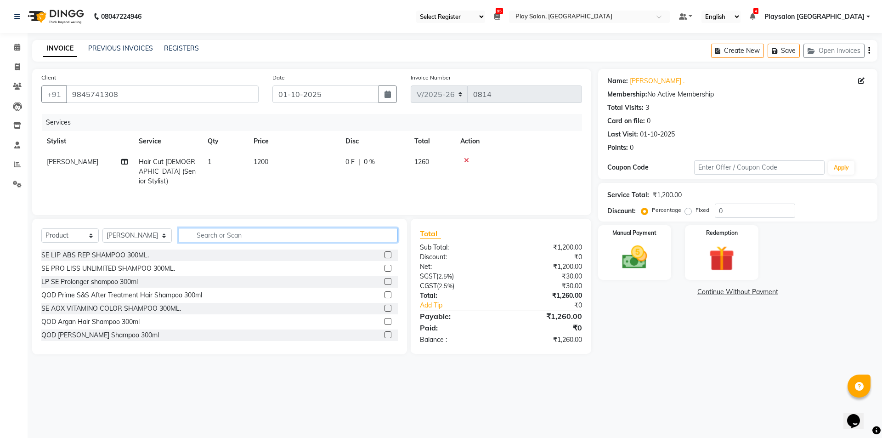
click at [241, 235] on input "text" at bounding box center [288, 235] width 219 height 14
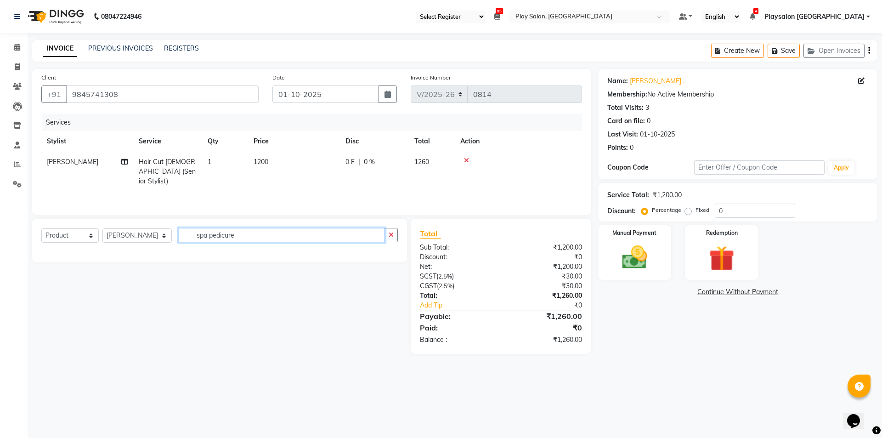
type input "spa pedicure"
click at [91, 233] on select "Select Service Product Membership Package Voucher Prepaid Gift Card" at bounding box center [69, 235] width 57 height 14
select select "service"
click at [41, 228] on select "Select Service Product Membership Package Voucher Prepaid Gift Card" at bounding box center [69, 235] width 57 height 14
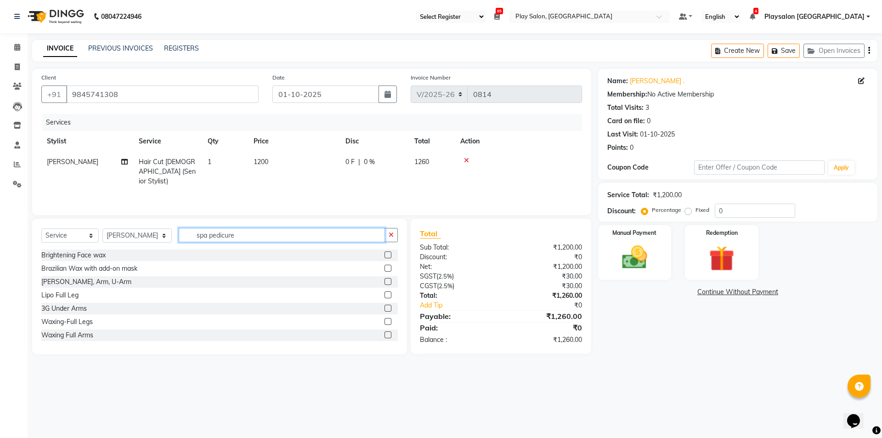
click at [236, 232] on input "spa pedicure" at bounding box center [282, 235] width 206 height 14
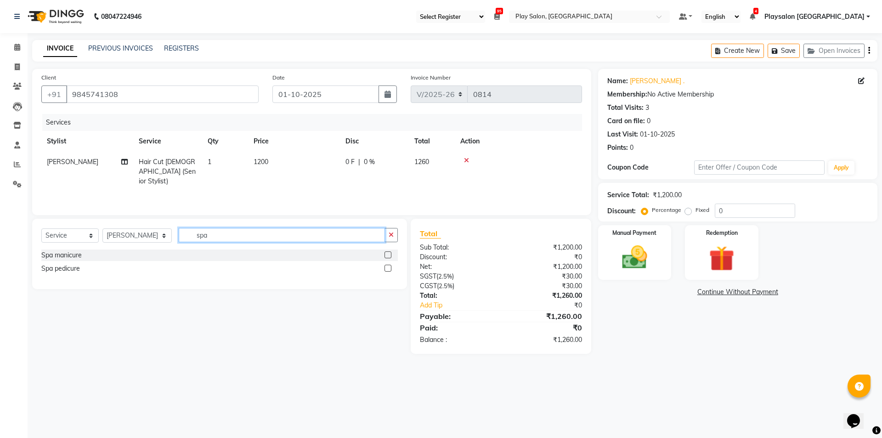
type input "spa"
click at [83, 269] on div "Spa pedicure" at bounding box center [219, 268] width 357 height 11
click at [387, 268] on label at bounding box center [388, 268] width 7 height 7
click at [387, 268] on input "checkbox" at bounding box center [388, 269] width 6 height 6
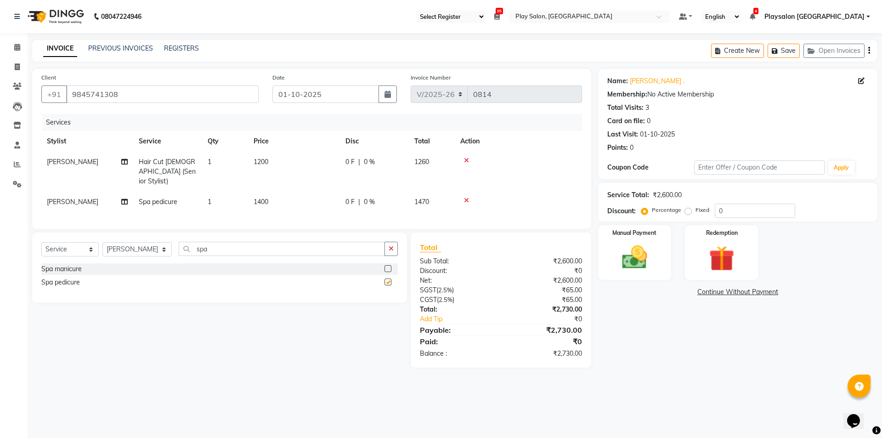
checkbox input "false"
click at [649, 250] on img at bounding box center [635, 257] width 43 height 30
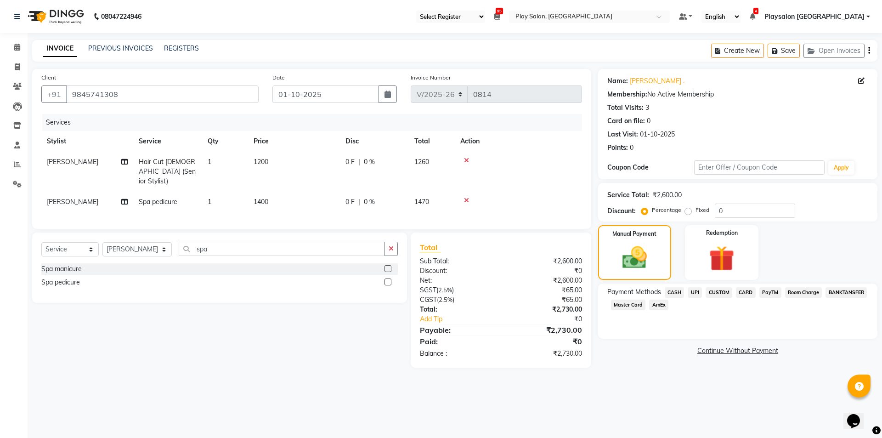
click at [743, 291] on span "CARD" at bounding box center [746, 292] width 20 height 11
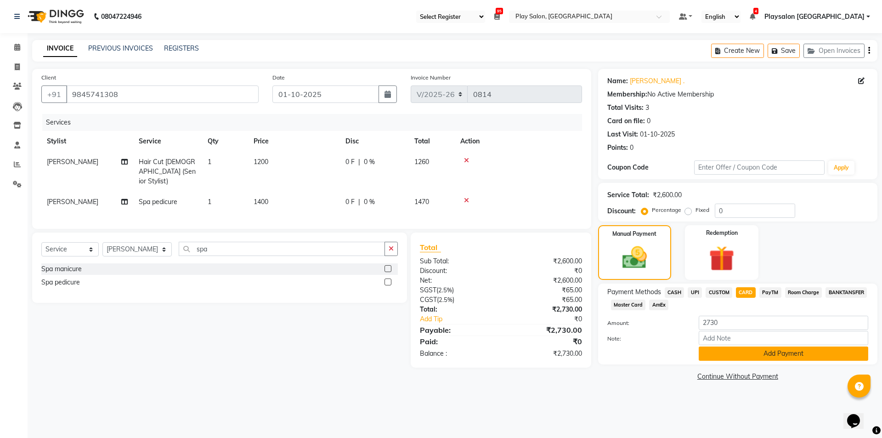
click at [768, 353] on button "Add Payment" at bounding box center [784, 354] width 170 height 14
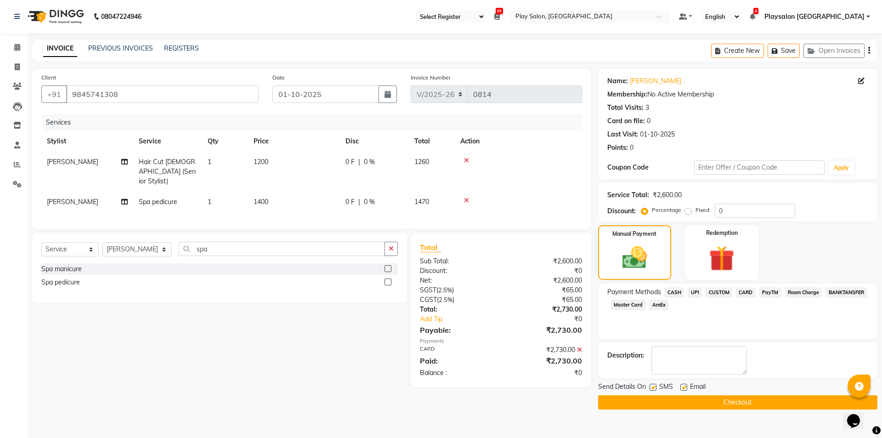
click at [686, 387] on label at bounding box center [684, 387] width 7 height 7
click at [686, 387] on input "checkbox" at bounding box center [684, 388] width 6 height 6
checkbox input "false"
click at [742, 402] on button "Checkout" at bounding box center [737, 402] width 279 height 14
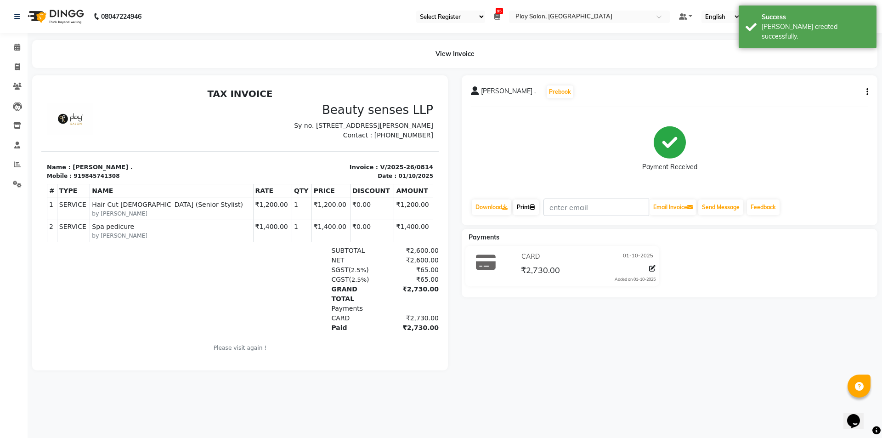
click at [533, 207] on link "Print" at bounding box center [526, 207] width 26 height 16
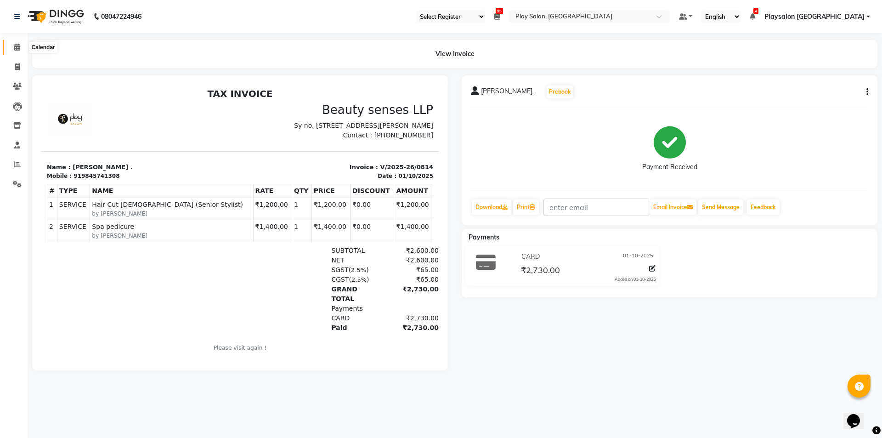
click at [23, 46] on span at bounding box center [17, 47] width 16 height 11
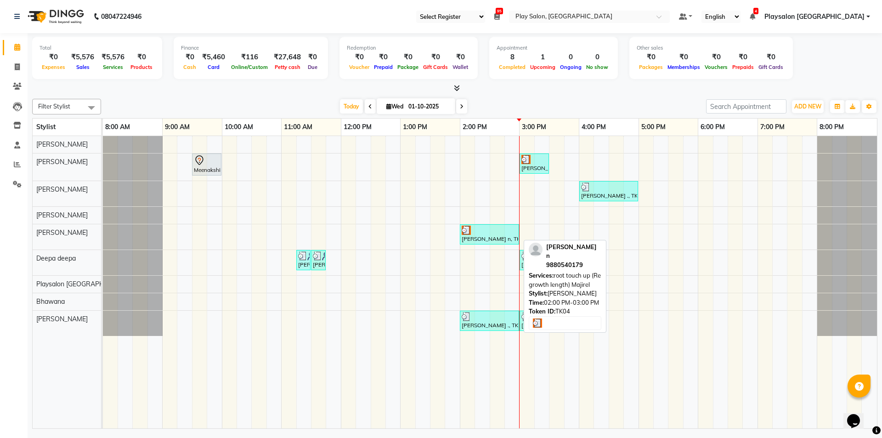
click at [475, 227] on div at bounding box center [490, 230] width 56 height 9
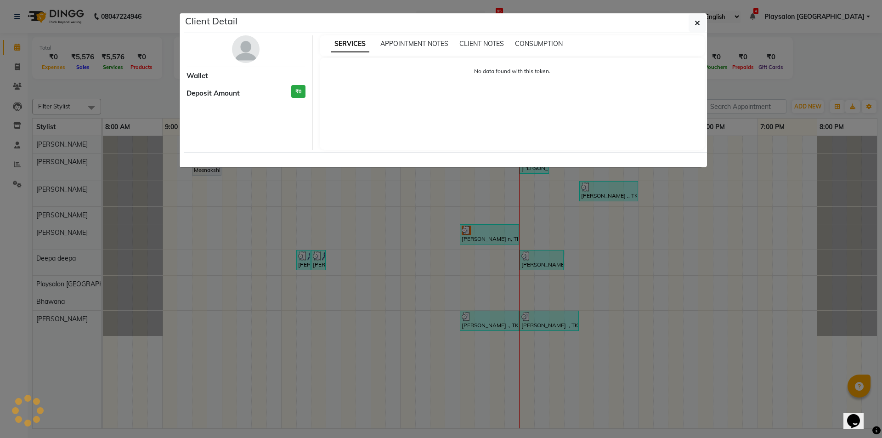
select select "3"
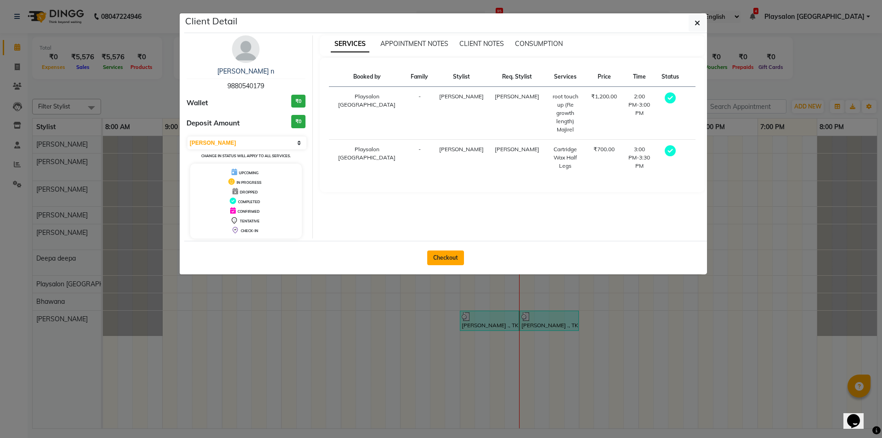
click at [447, 259] on button "Checkout" at bounding box center [445, 257] width 37 height 15
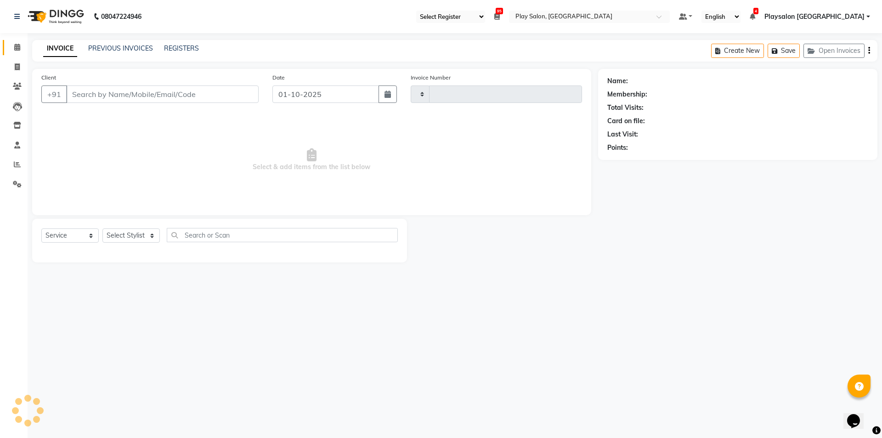
select select "product"
type input "9880540179"
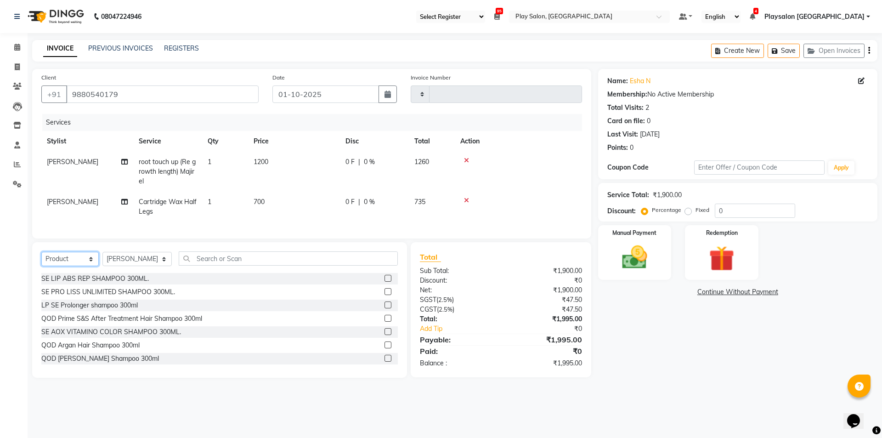
click at [90, 265] on select "Select Service Product Membership Package Voucher Prepaid Gift Card" at bounding box center [69, 259] width 57 height 14
click at [41, 259] on select "Select Service Product Membership Package Voucher Prepaid Gift Card" at bounding box center [69, 259] width 57 height 14
click at [154, 265] on select "Select Stylist Admin [PERSON_NAME] Lun Deepa [PERSON_NAME] Yimkhiung [PERSON_NA…" at bounding box center [136, 259] width 69 height 14
select select "80380"
click at [102, 259] on select "Select Stylist Admin [PERSON_NAME] Lun Deepa [PERSON_NAME] Yimkhiung [PERSON_NA…" at bounding box center [136, 259] width 69 height 14
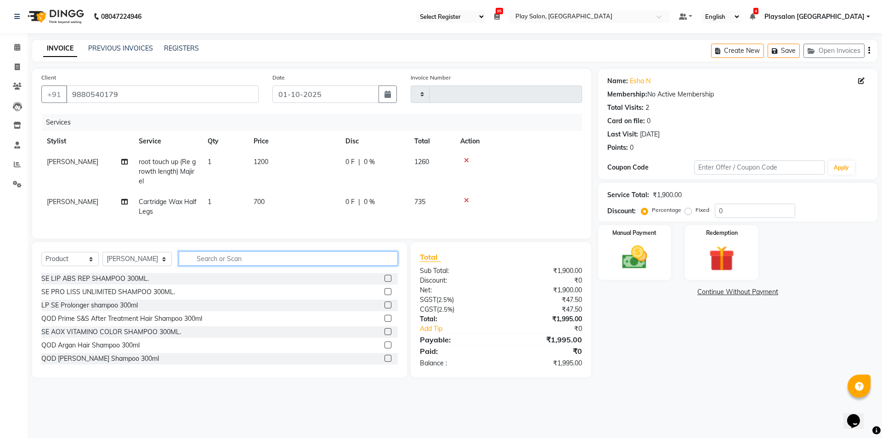
click at [242, 261] on input "text" at bounding box center [288, 258] width 219 height 14
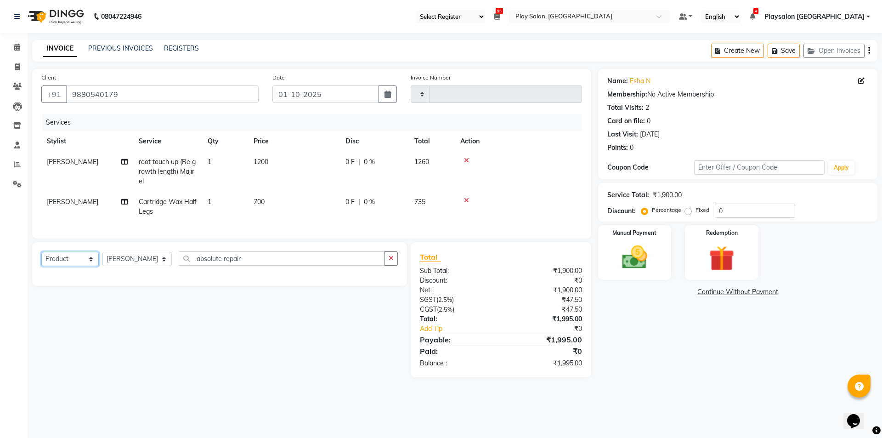
click at [91, 264] on select "Select Service Product Membership Package Voucher Prepaid Gift Card" at bounding box center [69, 259] width 57 height 14
click at [239, 266] on input "absolute repair" at bounding box center [282, 258] width 206 height 14
click at [273, 266] on input "absolute repair molecular" at bounding box center [282, 258] width 206 height 14
click at [274, 262] on input "absolute repair molecular" at bounding box center [282, 258] width 206 height 14
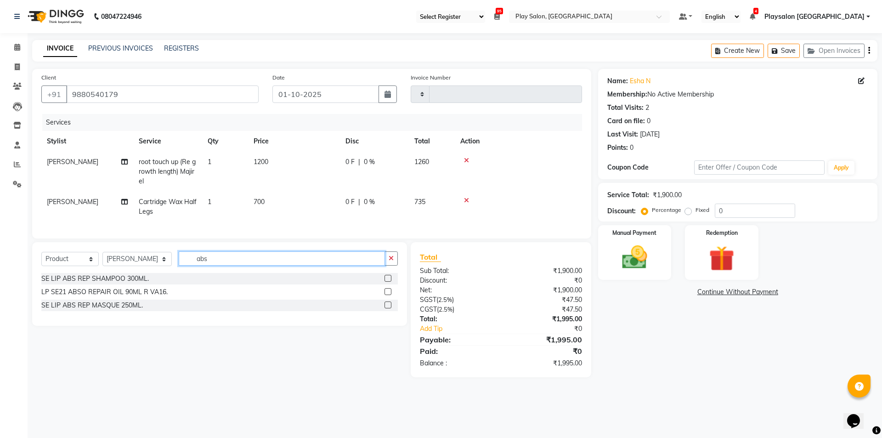
click at [210, 265] on input "abs" at bounding box center [282, 258] width 206 height 14
type input "a"
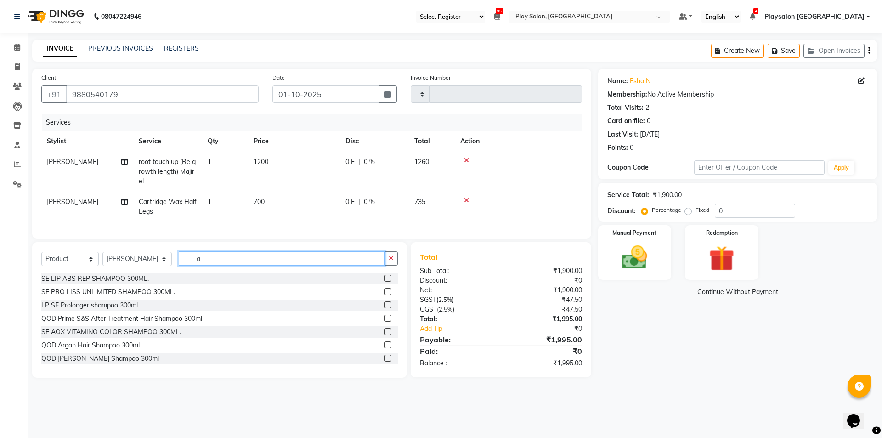
click at [213, 266] on input "a" at bounding box center [282, 258] width 206 height 14
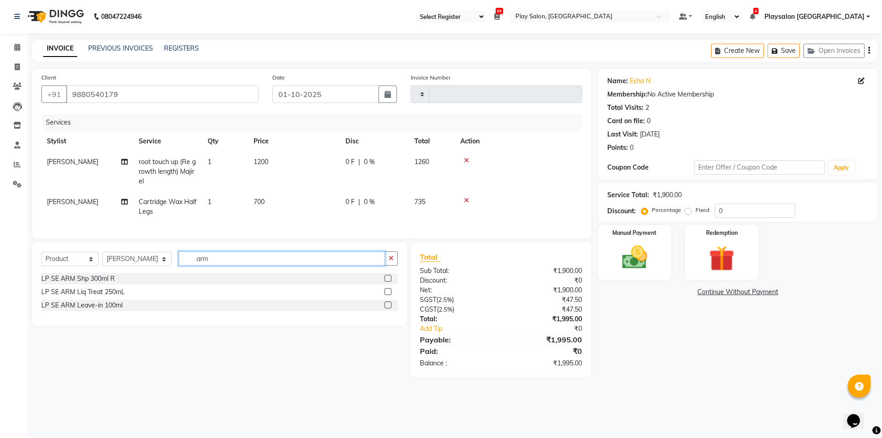
type input "arm"
click at [388, 308] on label at bounding box center [388, 305] width 7 height 7
click at [388, 308] on input "checkbox" at bounding box center [388, 305] width 6 height 6
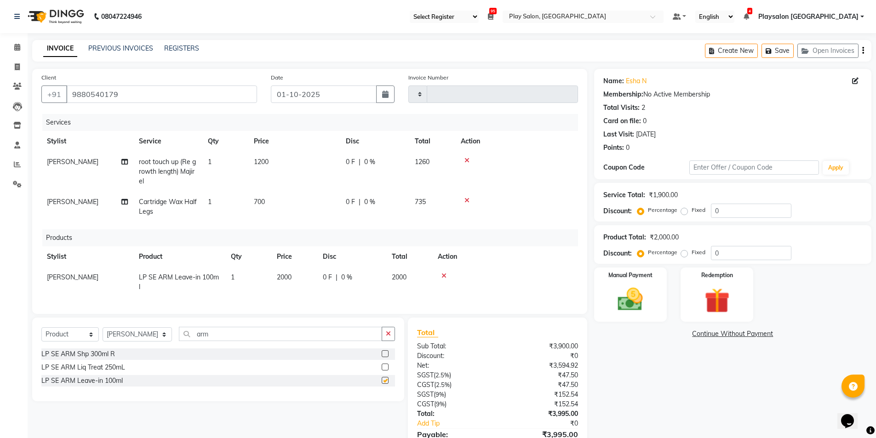
checkbox input "false"
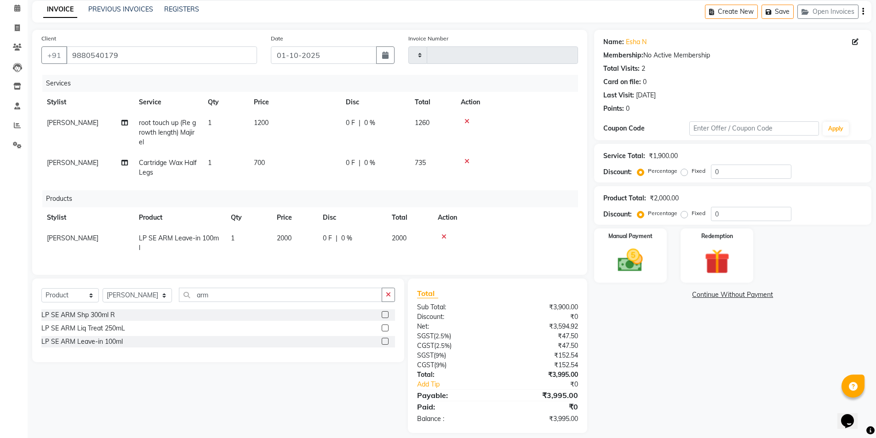
scroll to position [55, 0]
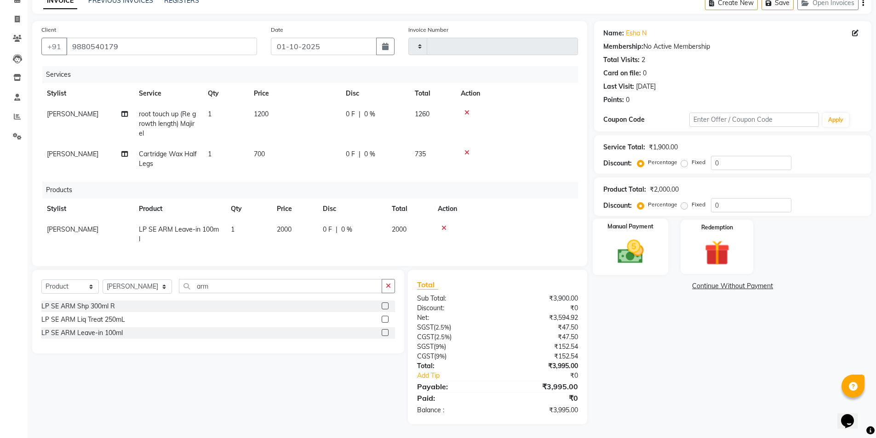
click at [649, 239] on img at bounding box center [630, 252] width 42 height 30
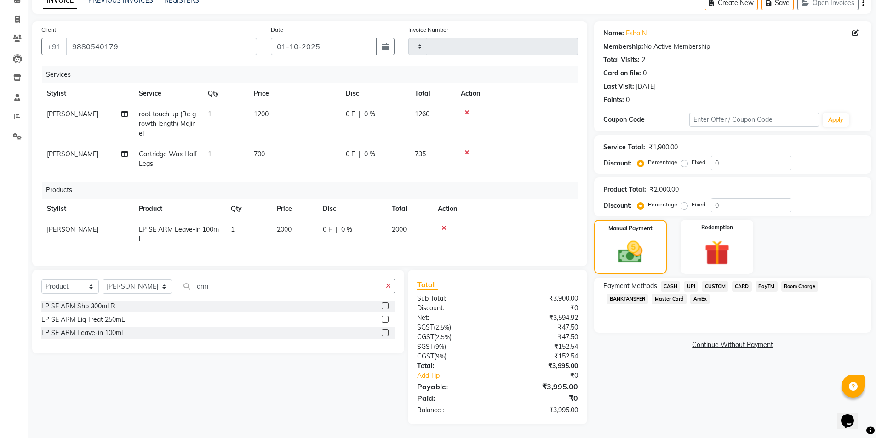
click at [741, 281] on span "CARD" at bounding box center [742, 286] width 20 height 11
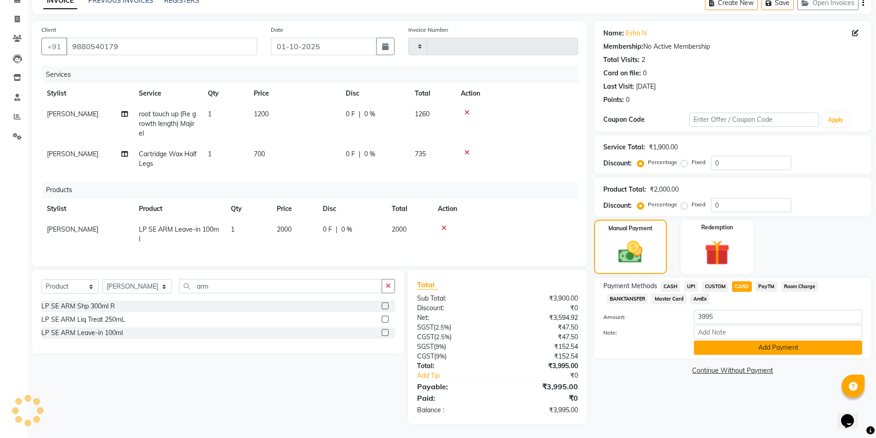
click at [776, 341] on button "Add Payment" at bounding box center [778, 348] width 168 height 14
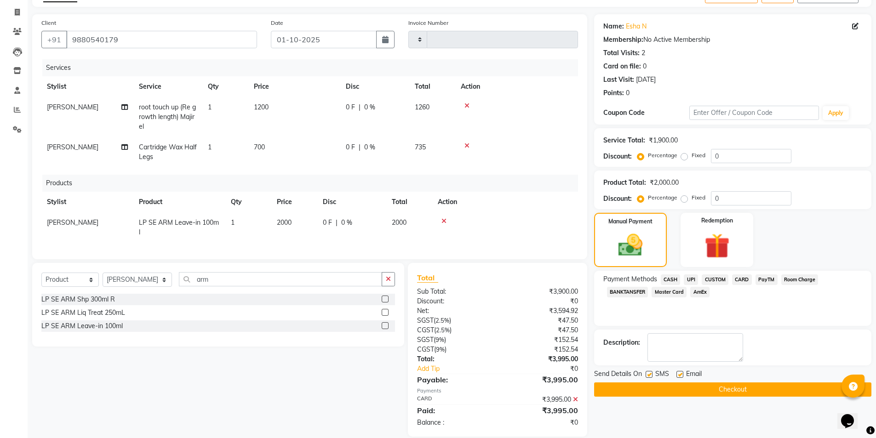
click at [679, 374] on label at bounding box center [679, 374] width 7 height 7
click at [679, 374] on input "checkbox" at bounding box center [679, 375] width 6 height 6
checkbox input "false"
click at [717, 387] on button "Checkout" at bounding box center [732, 389] width 277 height 14
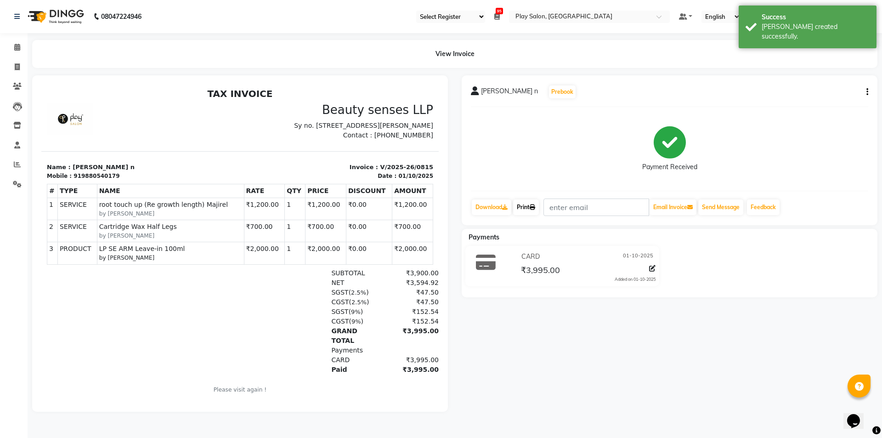
click at [525, 205] on link "Print" at bounding box center [526, 207] width 26 height 16
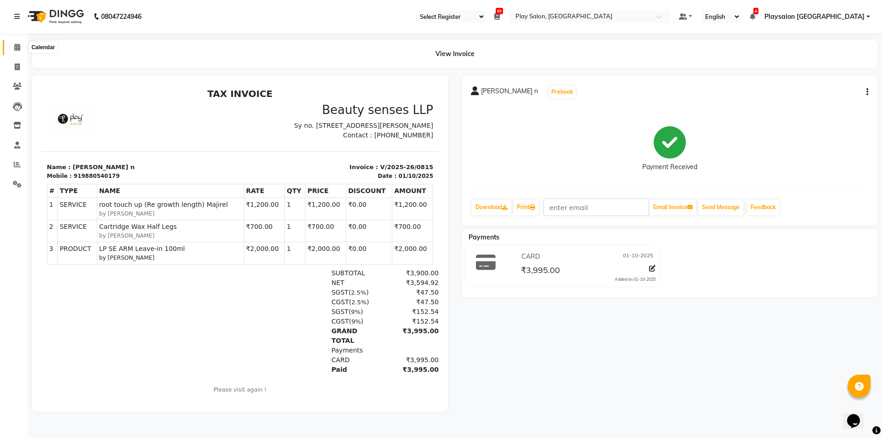
click at [14, 43] on span at bounding box center [17, 47] width 16 height 11
